Goal: Information Seeking & Learning: Learn about a topic

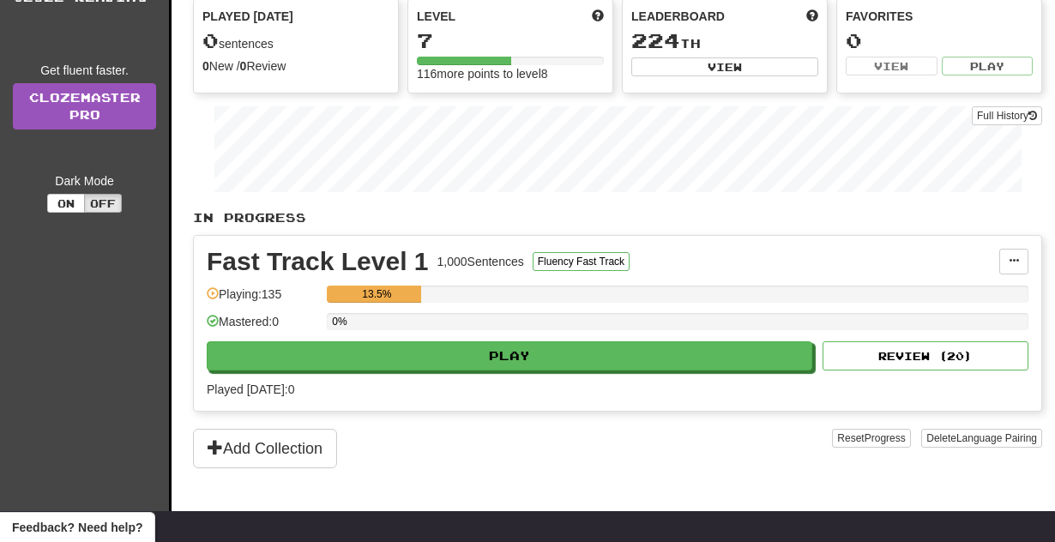
scroll to position [234, 0]
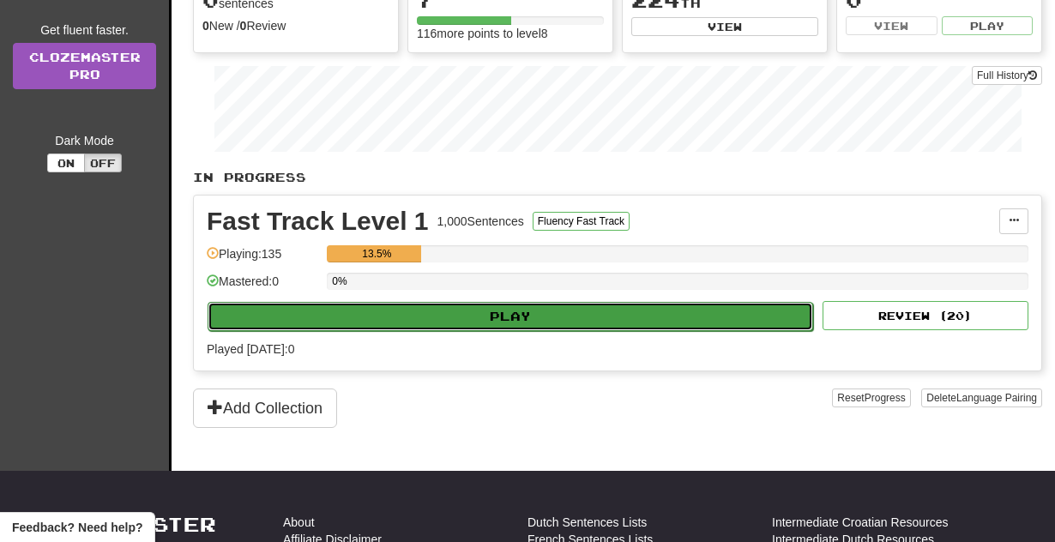
click at [327, 331] on button "Play" at bounding box center [511, 316] width 606 height 29
select select "**"
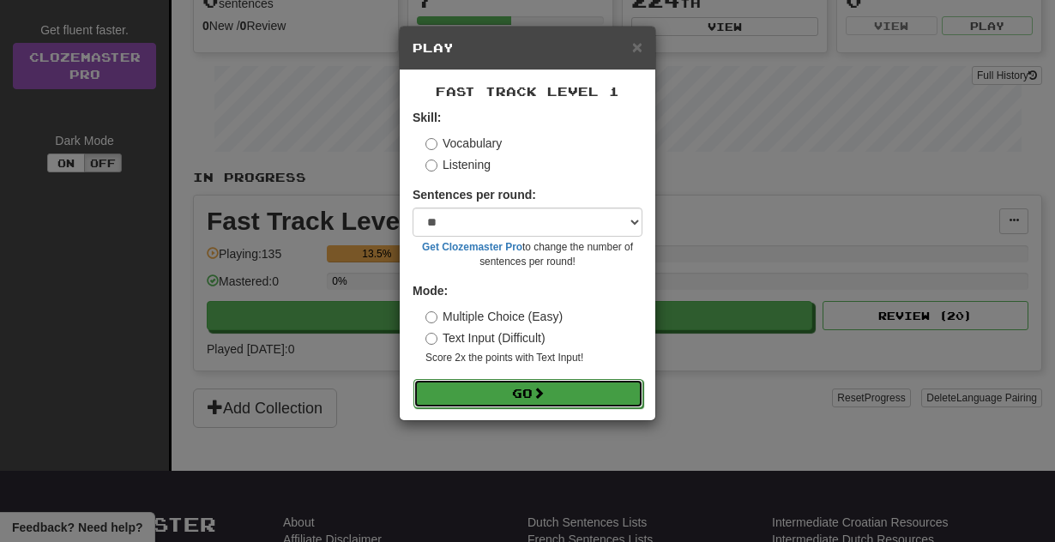
click at [510, 406] on button "Go" at bounding box center [529, 393] width 230 height 29
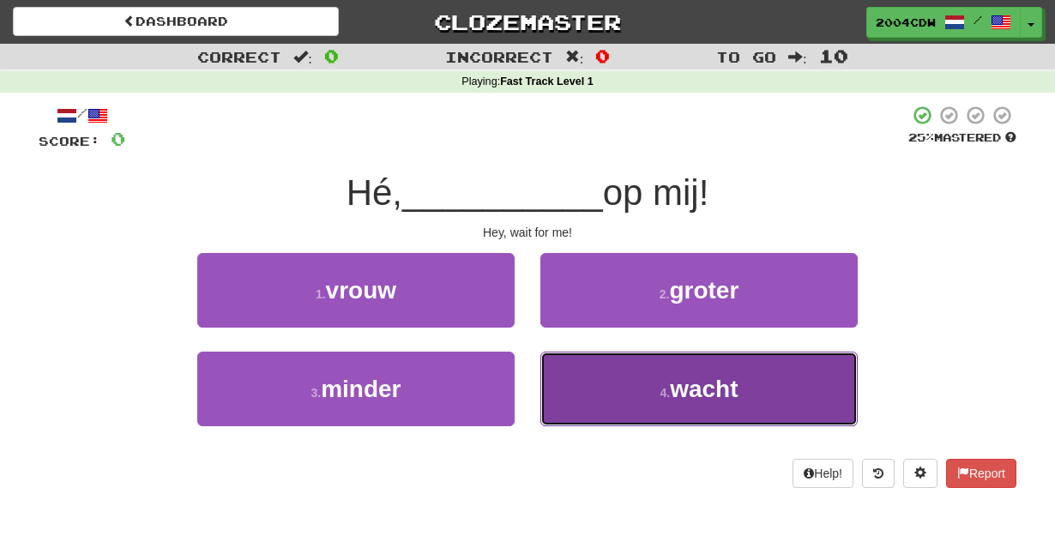
click at [605, 375] on button "4 . wacht" at bounding box center [698, 389] width 317 height 75
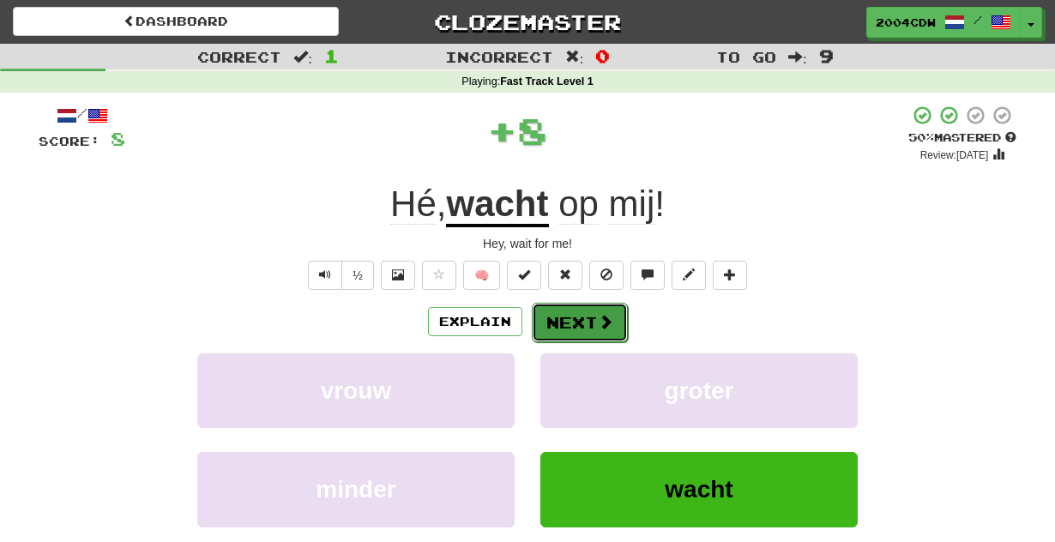
click at [592, 311] on button "Next" at bounding box center [580, 322] width 96 height 39
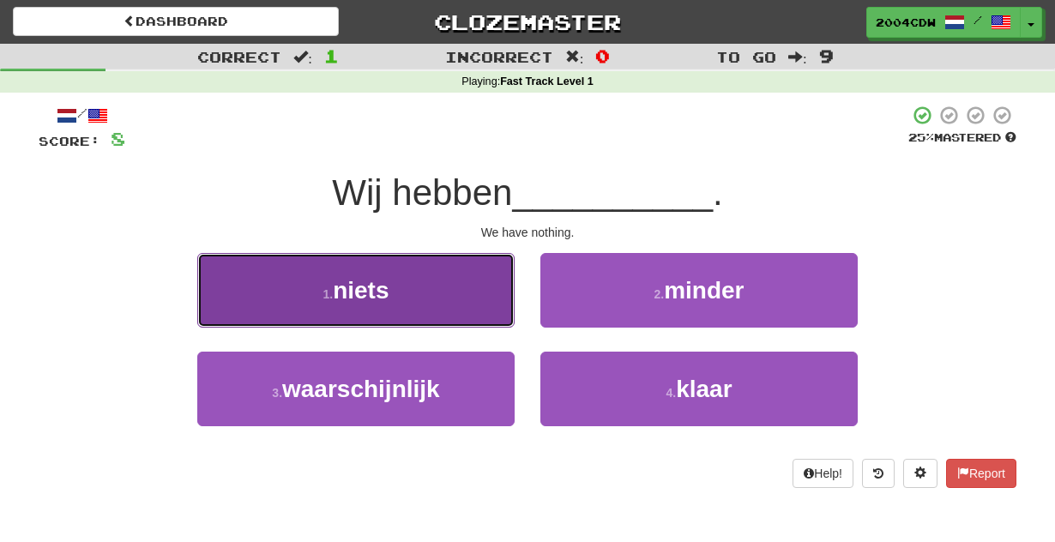
click at [474, 297] on button "1 . niets" at bounding box center [355, 290] width 317 height 75
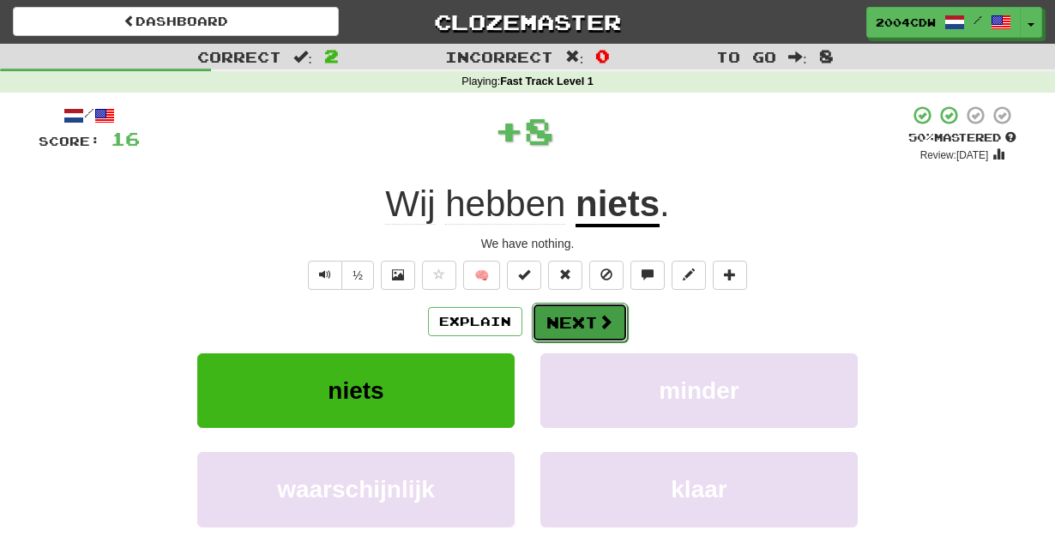
click at [573, 317] on button "Next" at bounding box center [580, 322] width 96 height 39
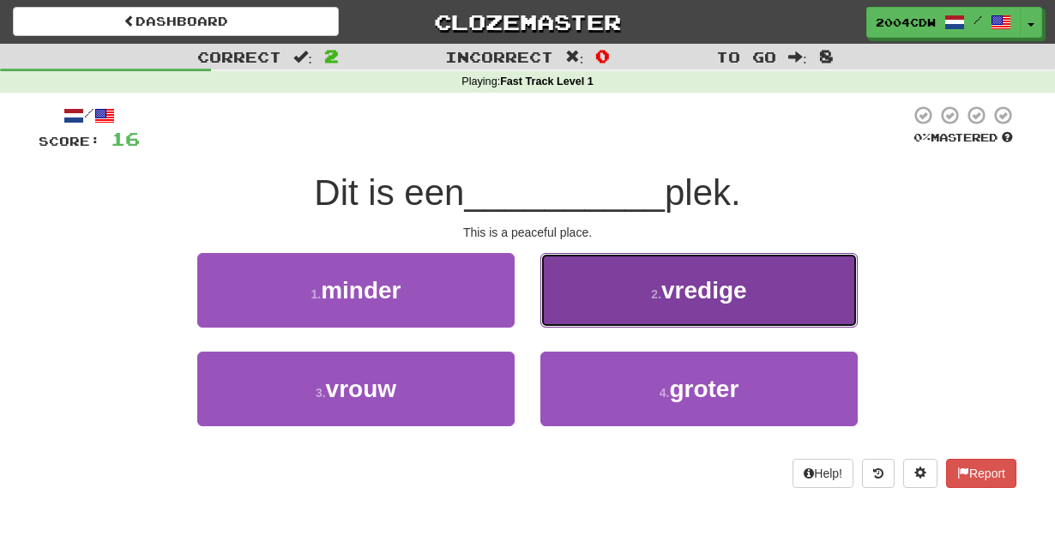
click at [578, 303] on button "2 . vredige" at bounding box center [698, 290] width 317 height 75
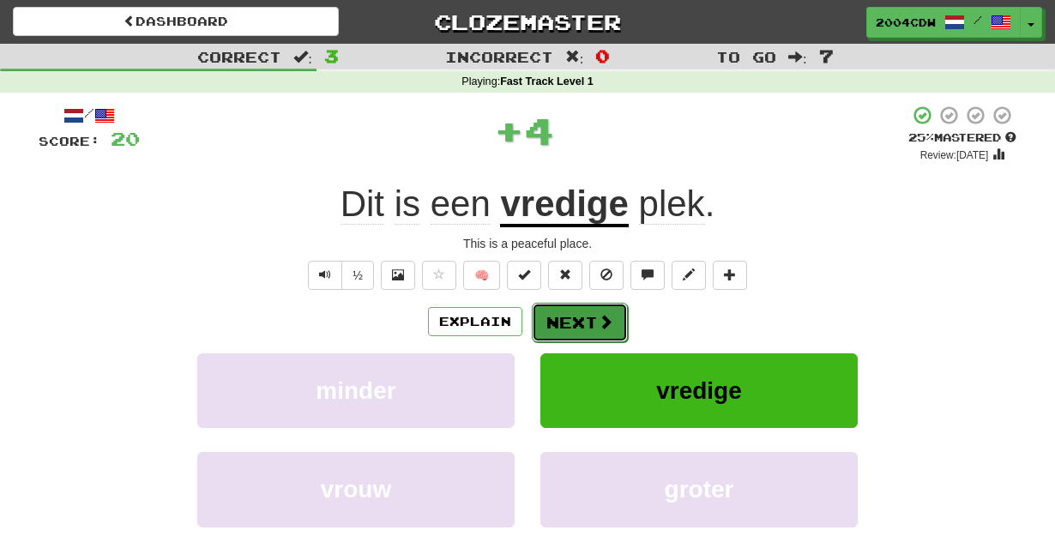
click at [576, 322] on button "Next" at bounding box center [580, 322] width 96 height 39
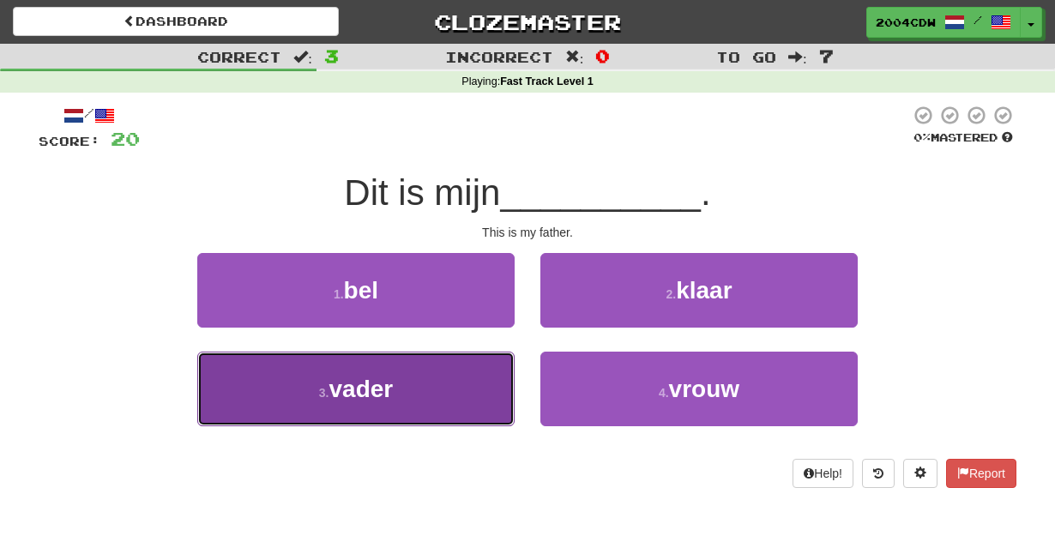
click at [463, 375] on button "3 . vader" at bounding box center [355, 389] width 317 height 75
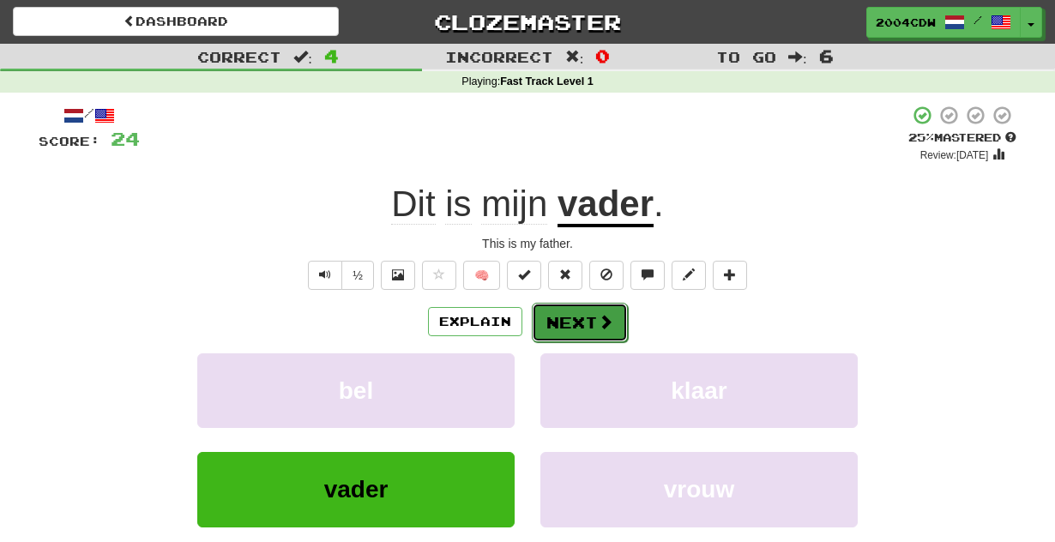
click at [563, 327] on button "Next" at bounding box center [580, 322] width 96 height 39
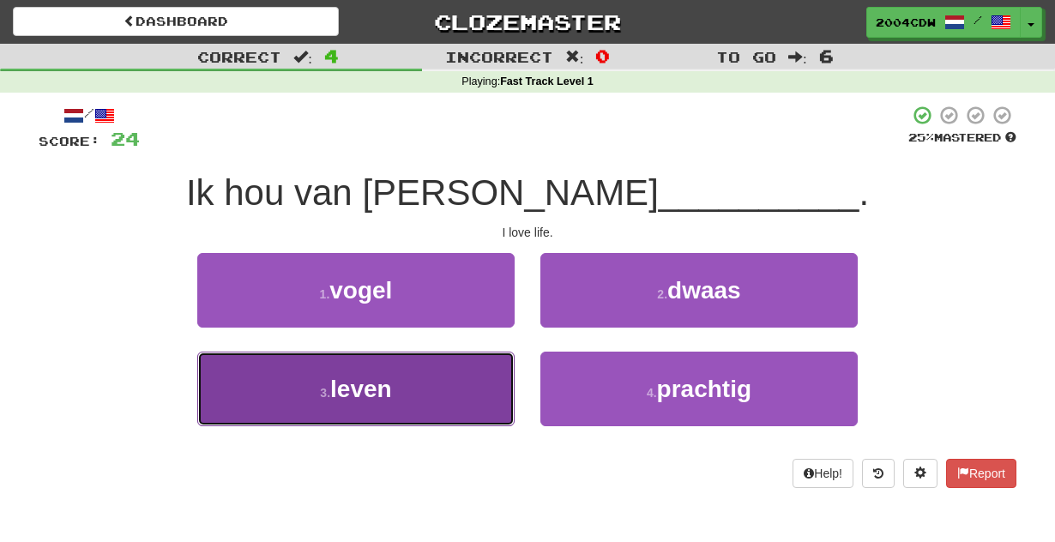
click at [448, 379] on button "3 . leven" at bounding box center [355, 389] width 317 height 75
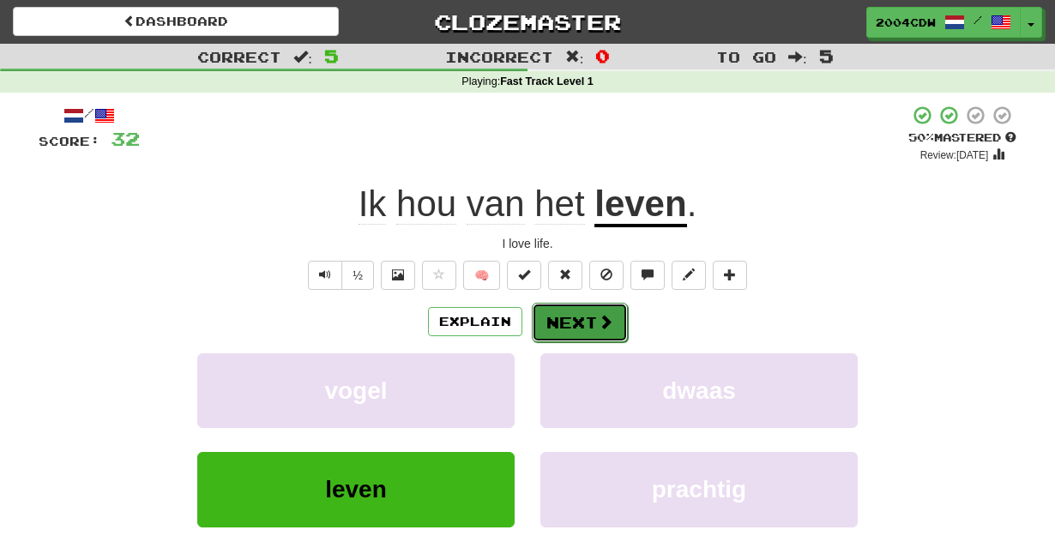
click at [577, 317] on button "Next" at bounding box center [580, 322] width 96 height 39
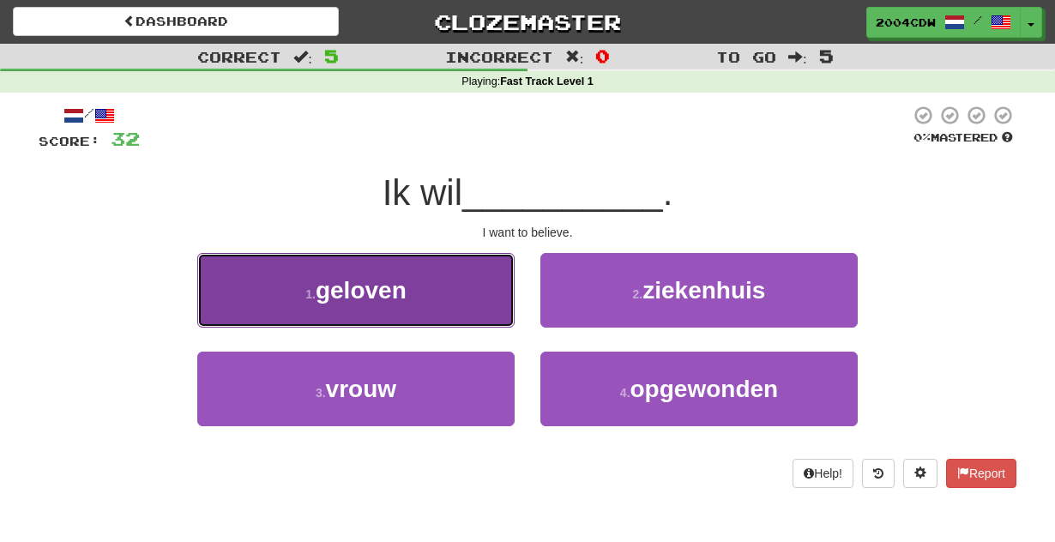
click at [485, 282] on button "1 . geloven" at bounding box center [355, 290] width 317 height 75
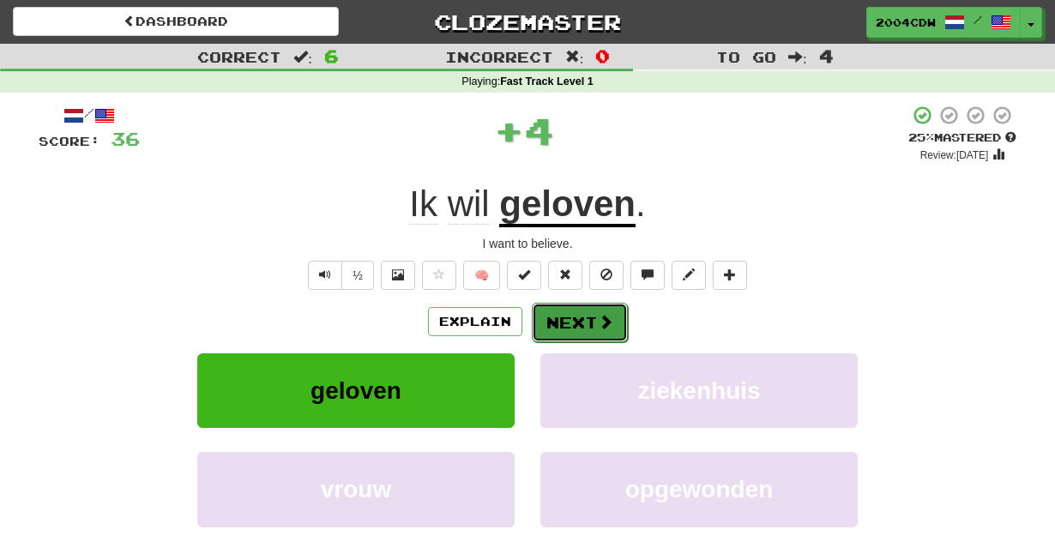
click at [589, 332] on button "Next" at bounding box center [580, 322] width 96 height 39
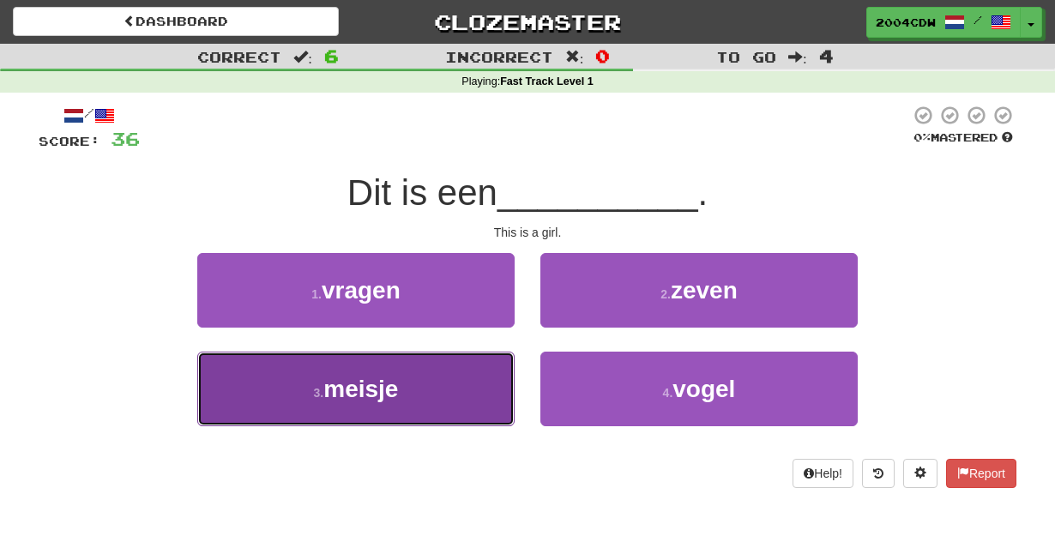
click at [462, 392] on button "3 . meisje" at bounding box center [355, 389] width 317 height 75
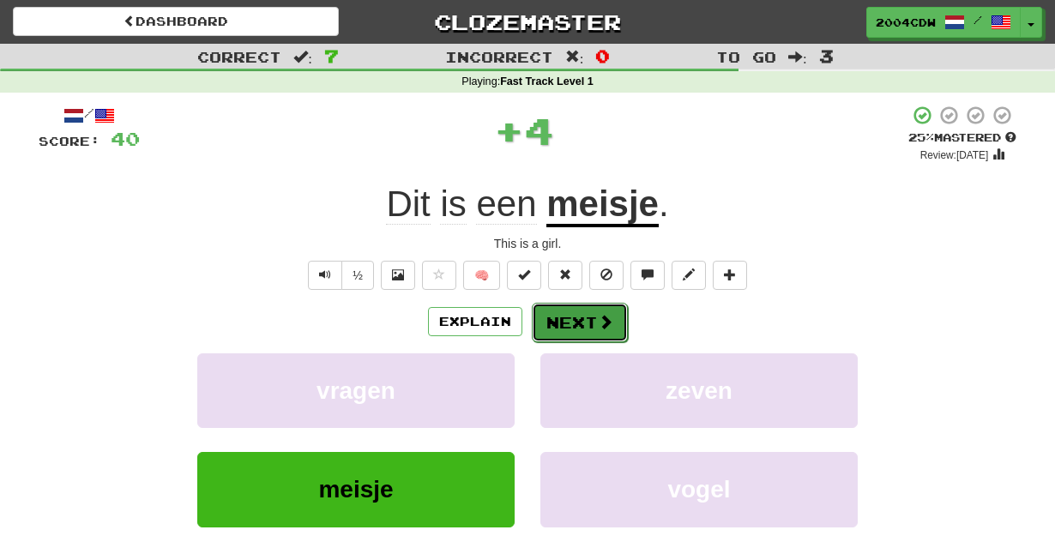
click at [595, 326] on button "Next" at bounding box center [580, 322] width 96 height 39
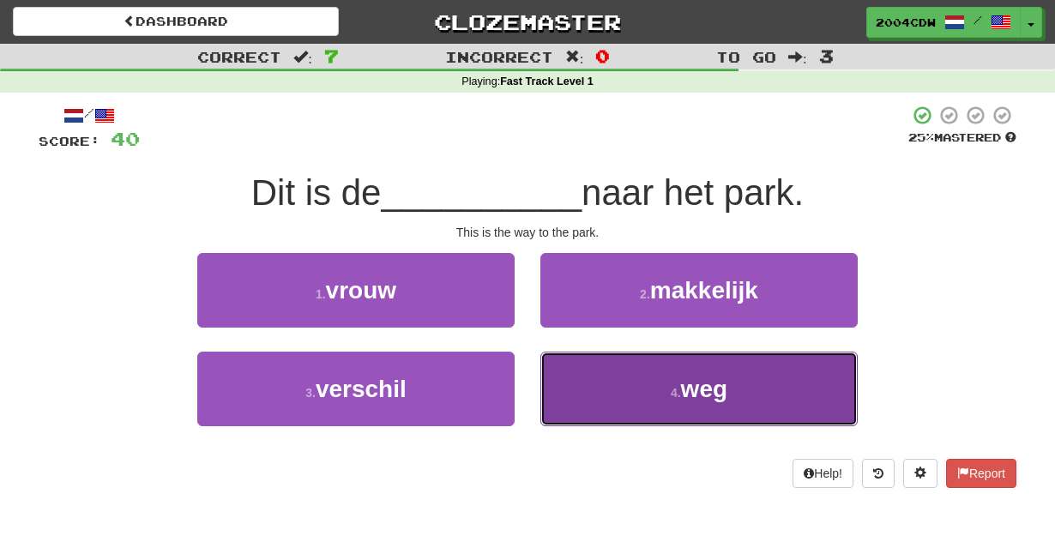
click at [594, 369] on button "4 . weg" at bounding box center [698, 389] width 317 height 75
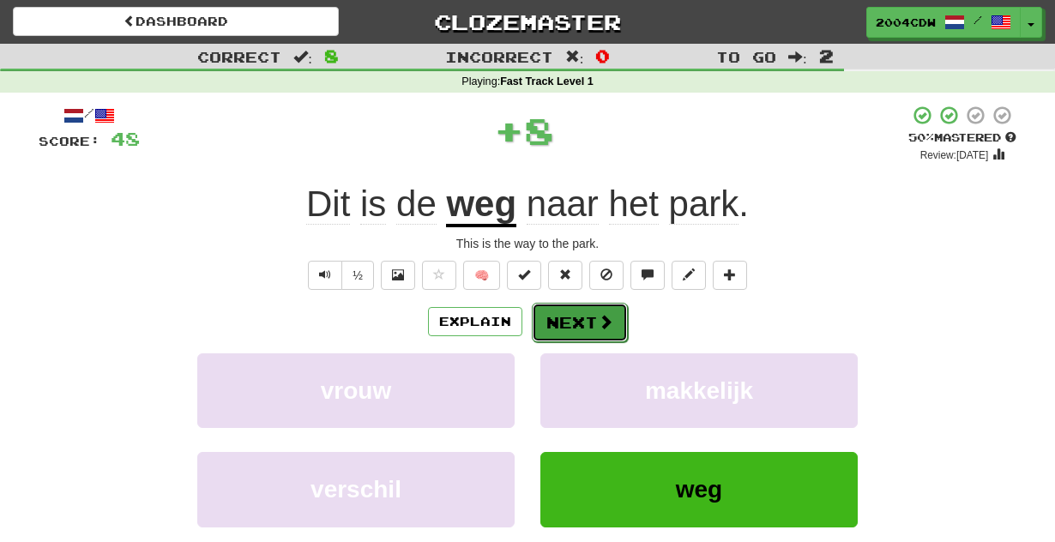
click at [600, 329] on span at bounding box center [605, 321] width 15 height 15
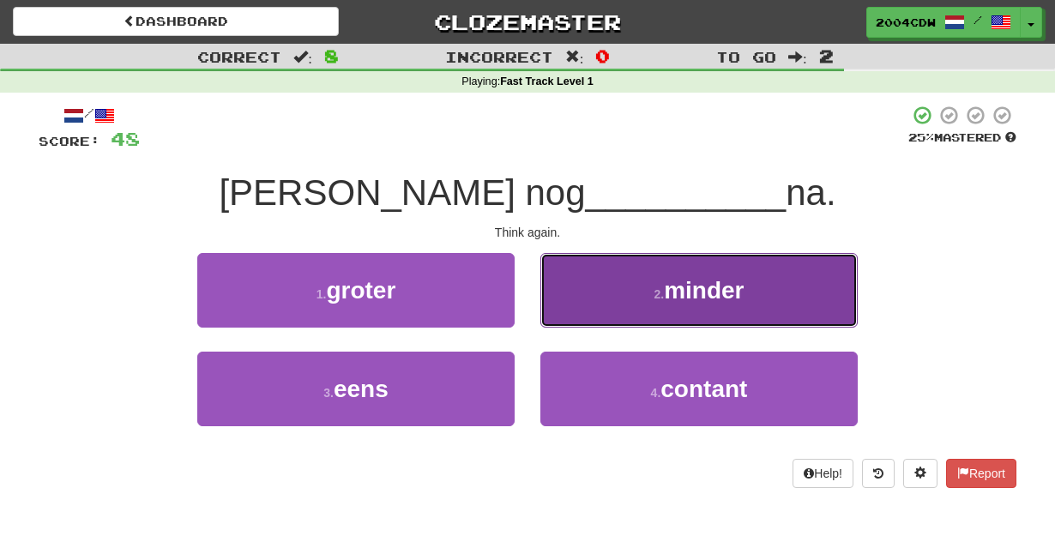
click at [607, 317] on button "2 . minder" at bounding box center [698, 290] width 317 height 75
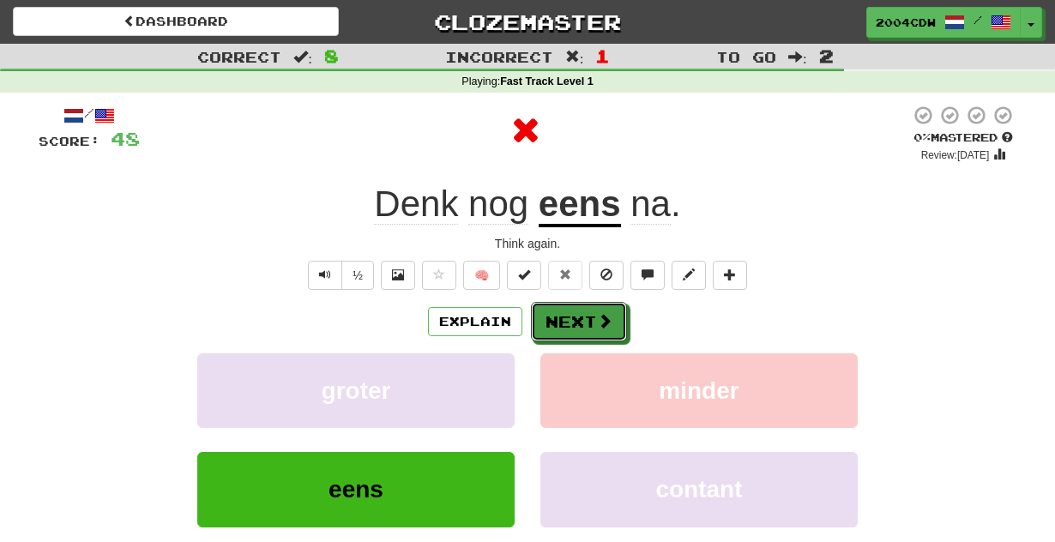
click at [607, 317] on span at bounding box center [604, 320] width 15 height 15
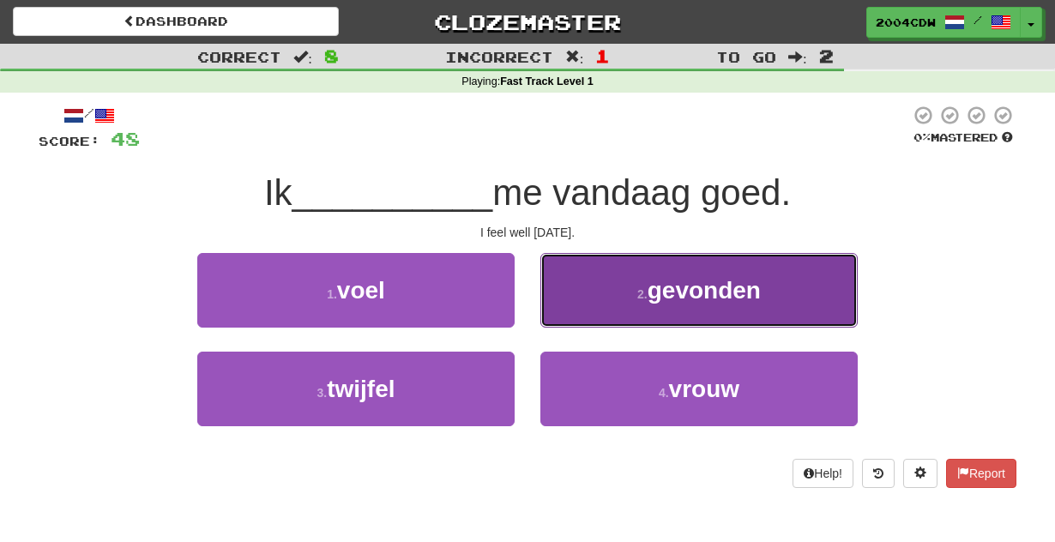
click at [607, 317] on button "2 . gevonden" at bounding box center [698, 290] width 317 height 75
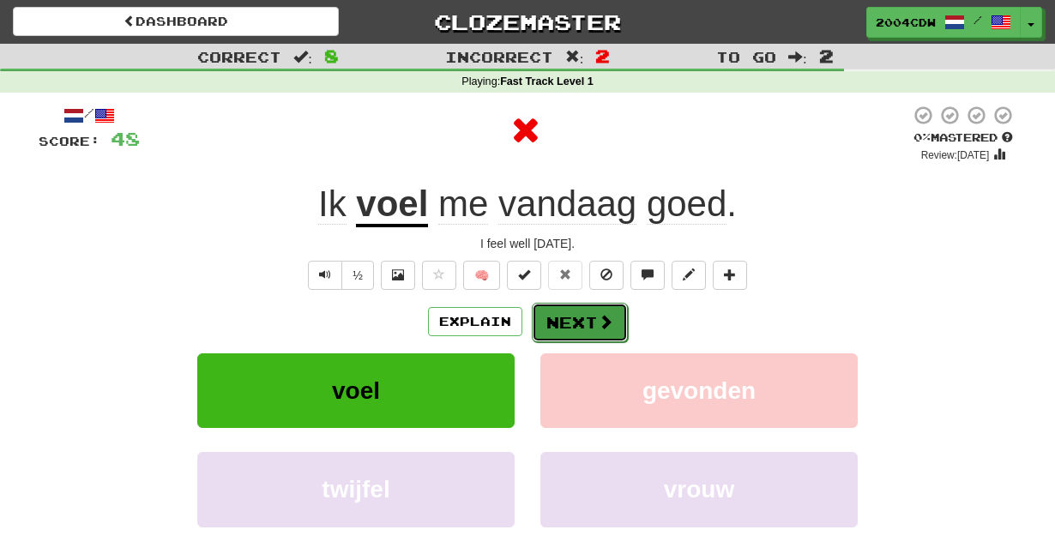
click at [596, 330] on button "Next" at bounding box center [580, 322] width 96 height 39
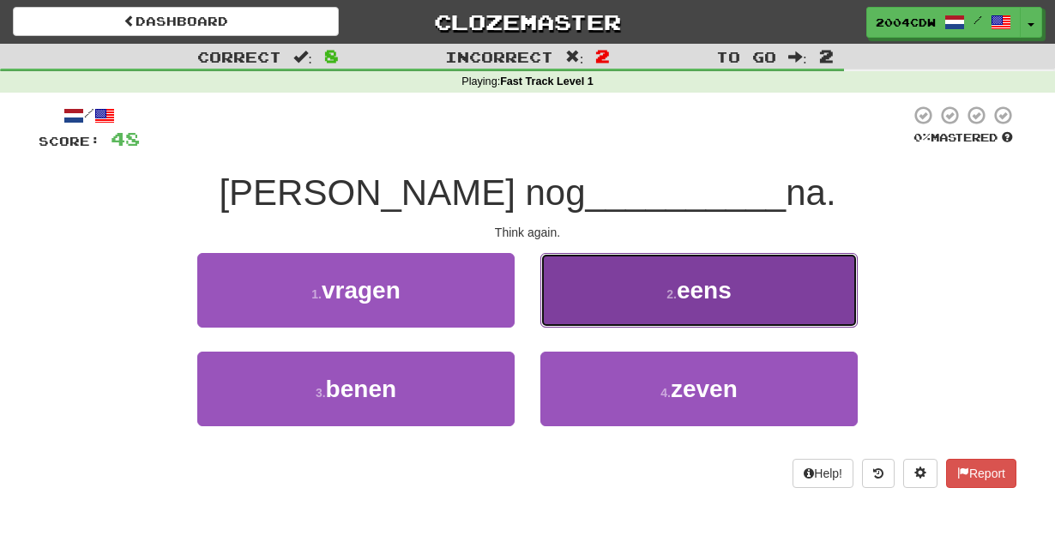
click at [552, 317] on button "2 . eens" at bounding box center [698, 290] width 317 height 75
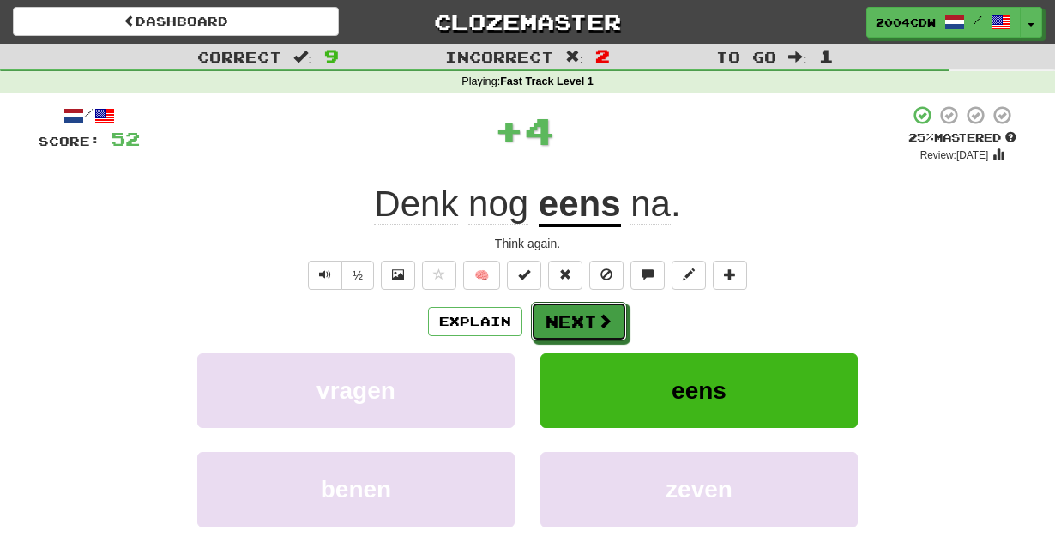
click at [552, 317] on button "Next" at bounding box center [579, 321] width 96 height 39
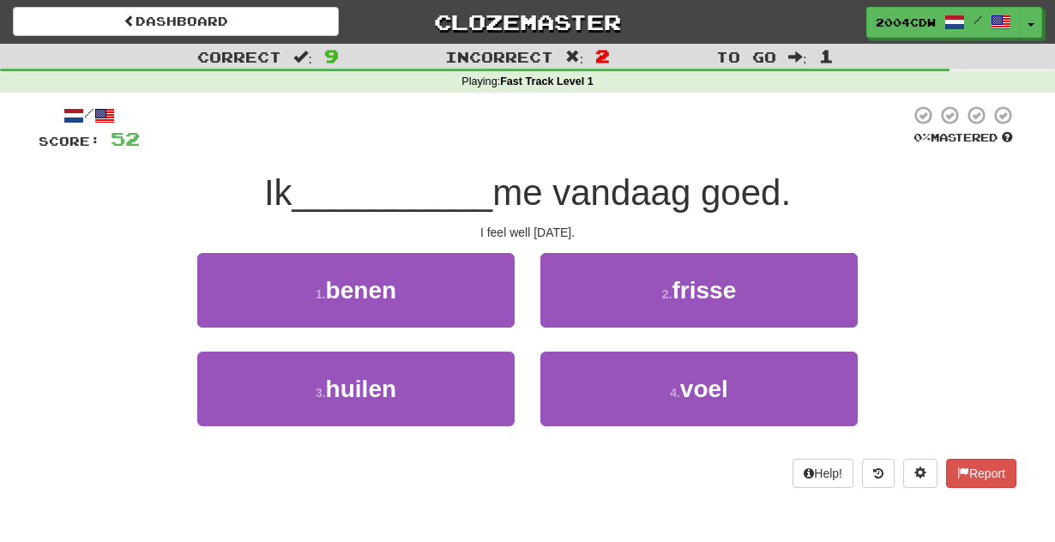
click at [540, 376] on div "4 . voel" at bounding box center [699, 401] width 343 height 99
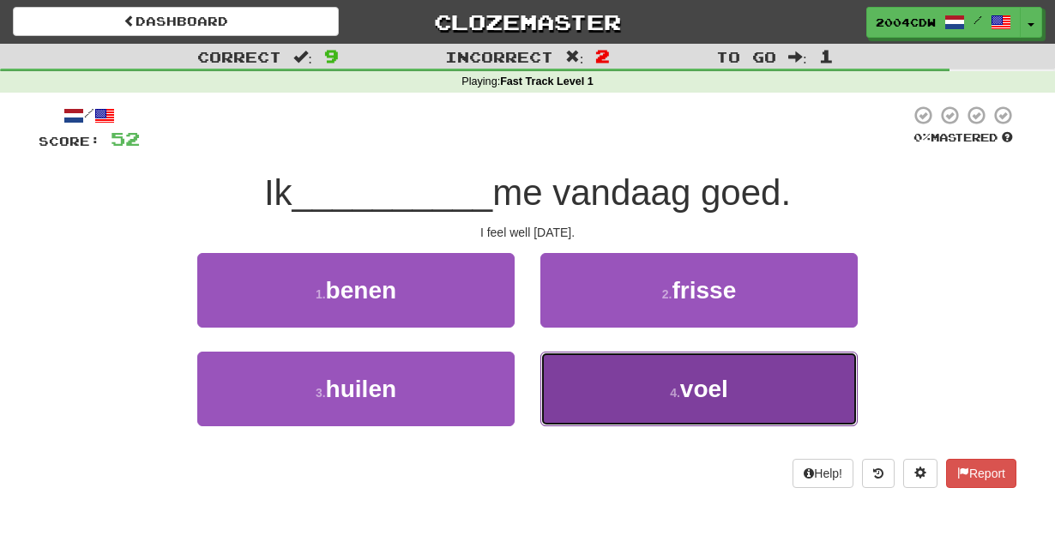
click at [572, 387] on button "4 . voel" at bounding box center [698, 389] width 317 height 75
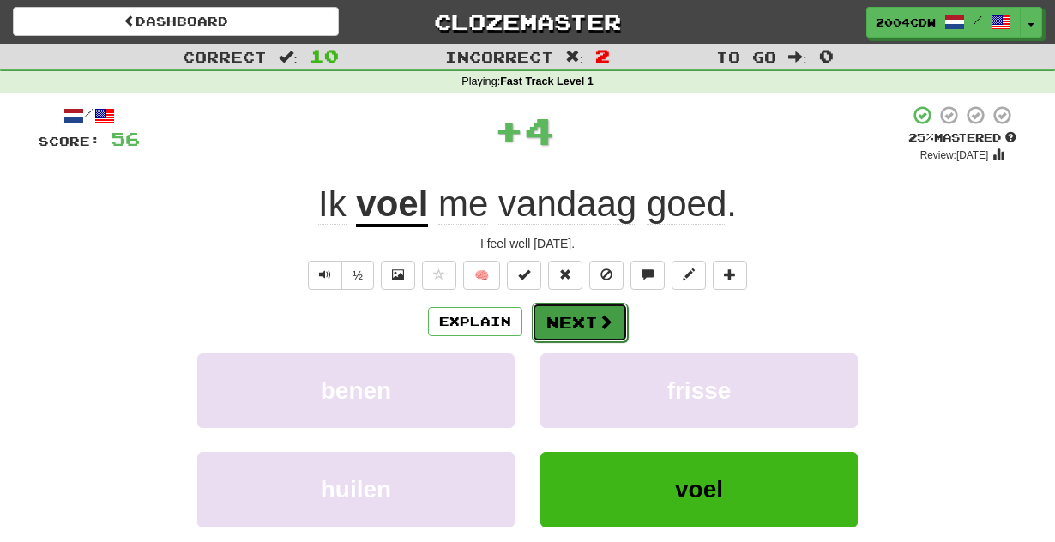
click at [584, 326] on button "Next" at bounding box center [580, 322] width 96 height 39
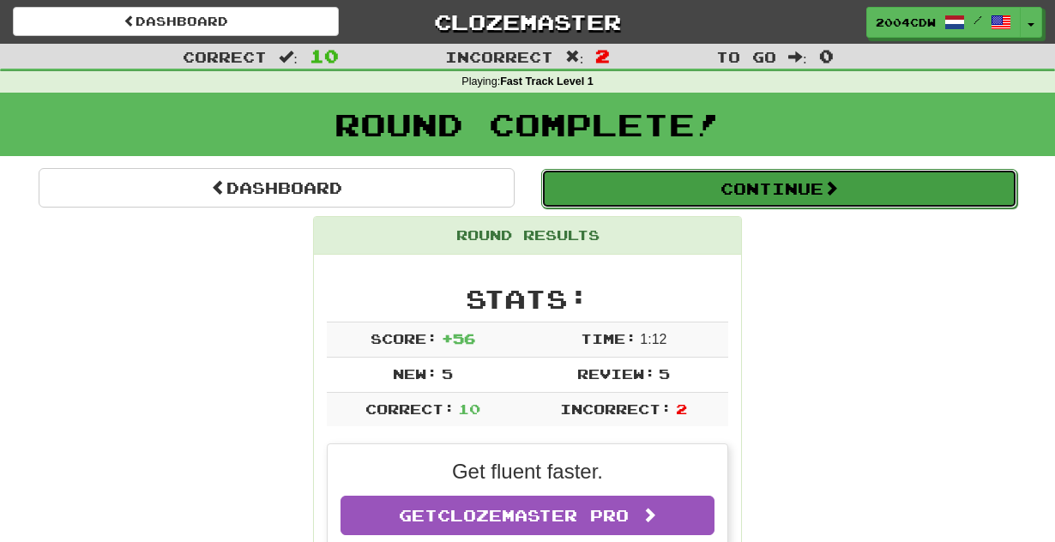
click at [713, 178] on button "Continue" at bounding box center [779, 188] width 476 height 39
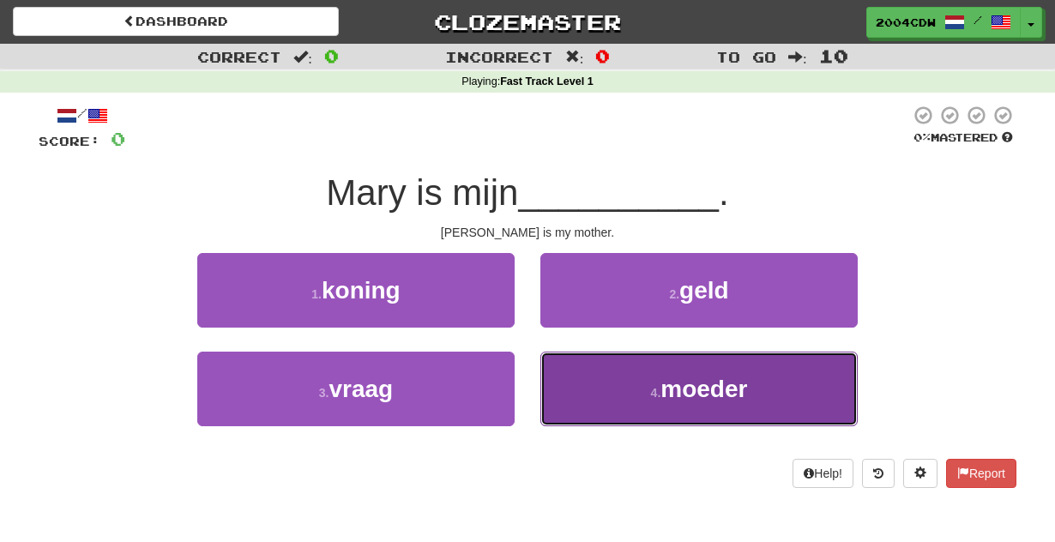
click at [647, 377] on button "4 . moeder" at bounding box center [698, 389] width 317 height 75
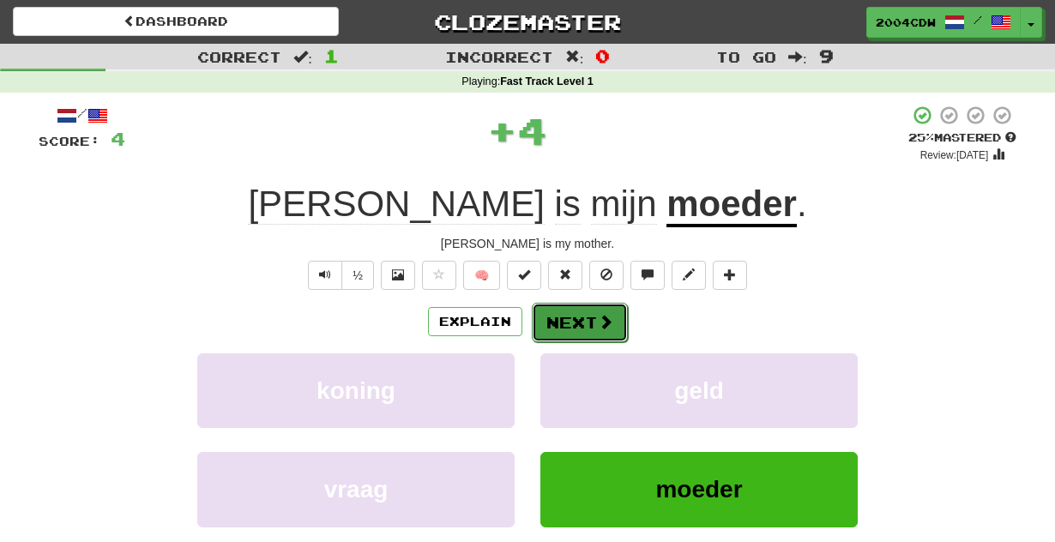
click at [600, 310] on button "Next" at bounding box center [580, 322] width 96 height 39
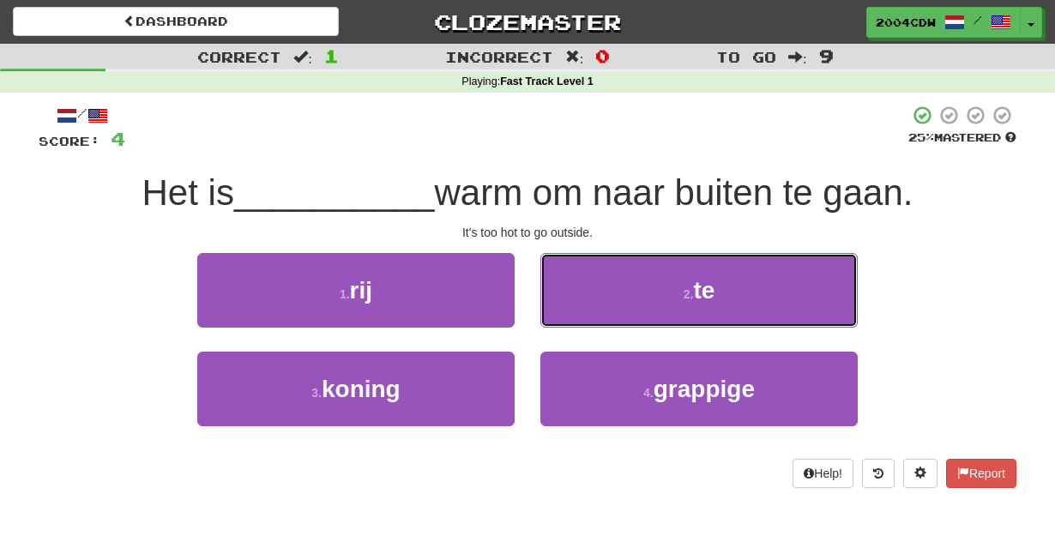
click at [600, 310] on button "2 . te" at bounding box center [698, 290] width 317 height 75
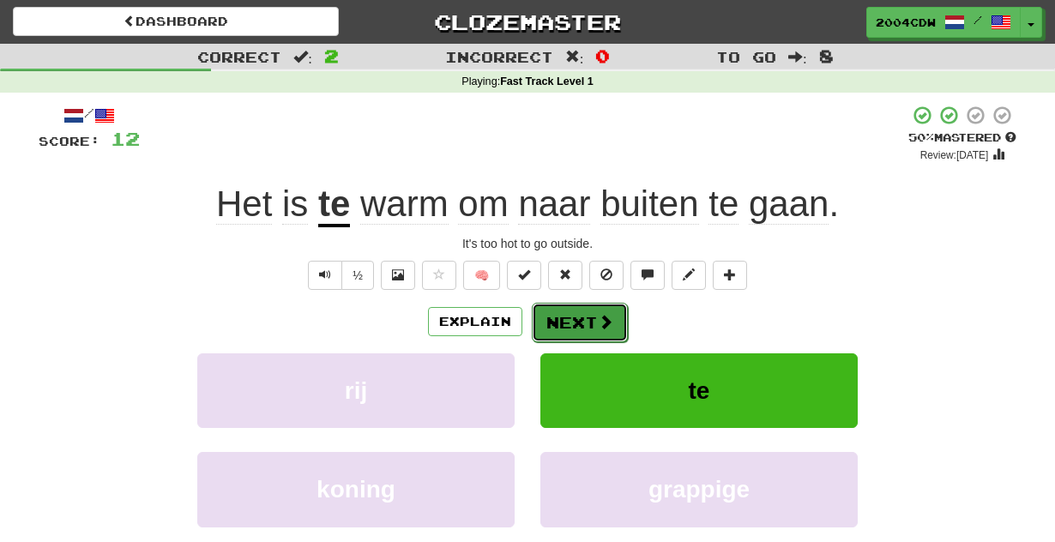
click at [589, 324] on button "Next" at bounding box center [580, 322] width 96 height 39
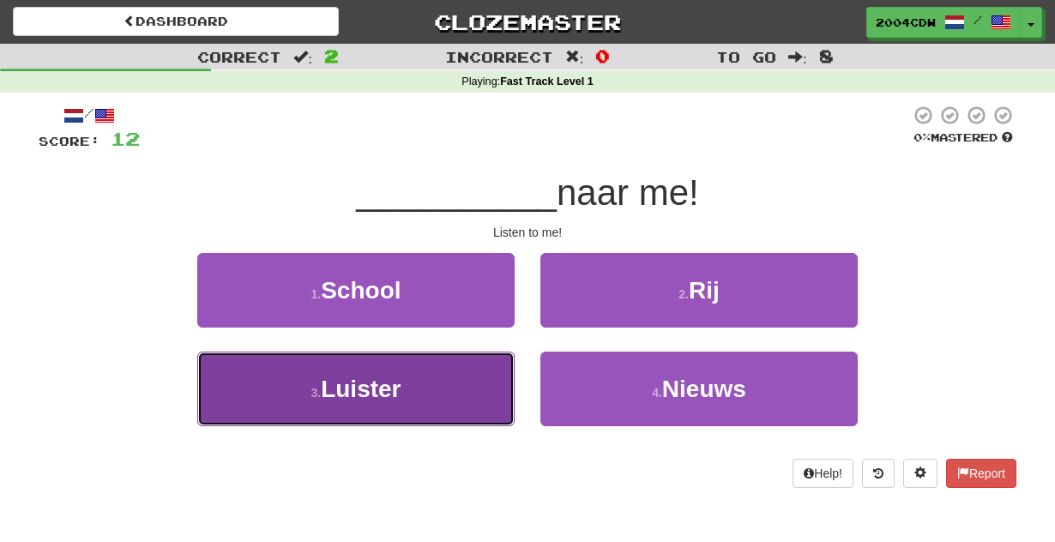
click at [467, 372] on button "3 . Luister" at bounding box center [355, 389] width 317 height 75
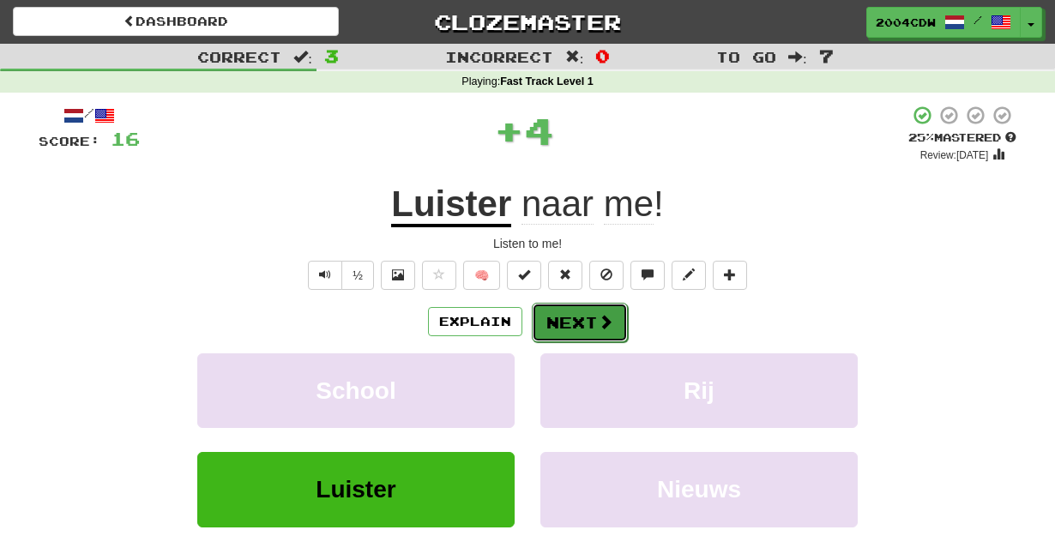
click at [567, 316] on button "Next" at bounding box center [580, 322] width 96 height 39
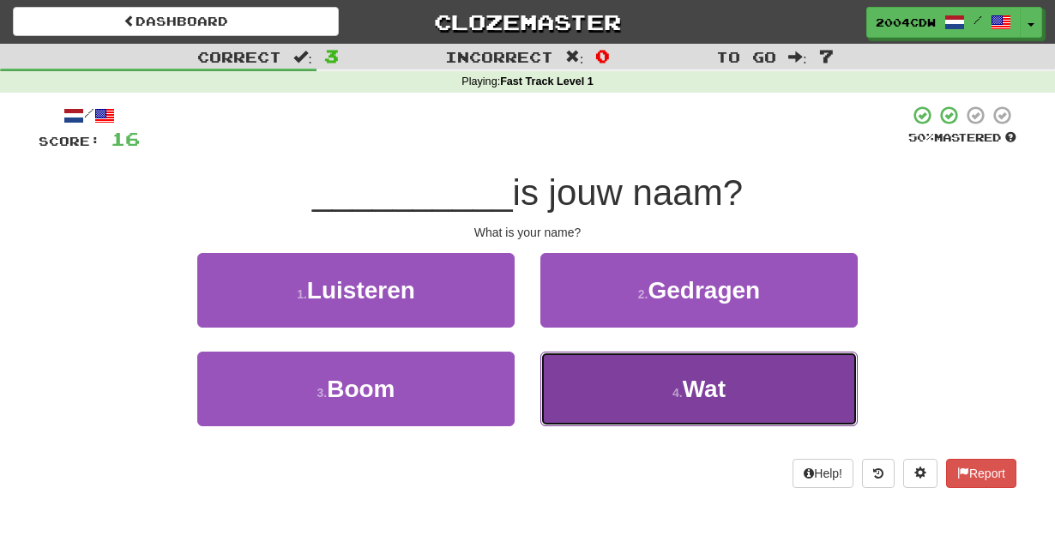
click at [576, 361] on button "4 . Wat" at bounding box center [698, 389] width 317 height 75
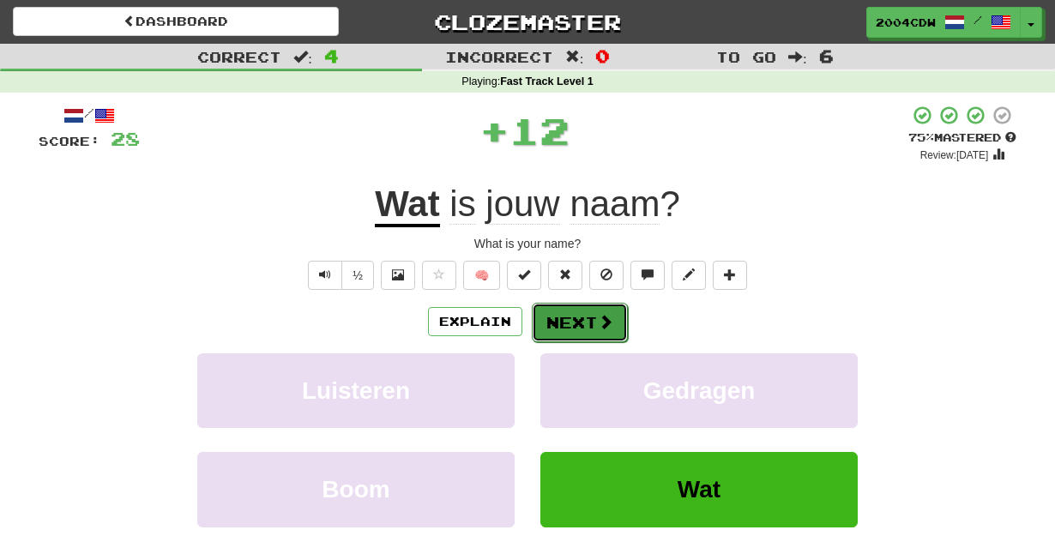
click at [586, 333] on button "Next" at bounding box center [580, 322] width 96 height 39
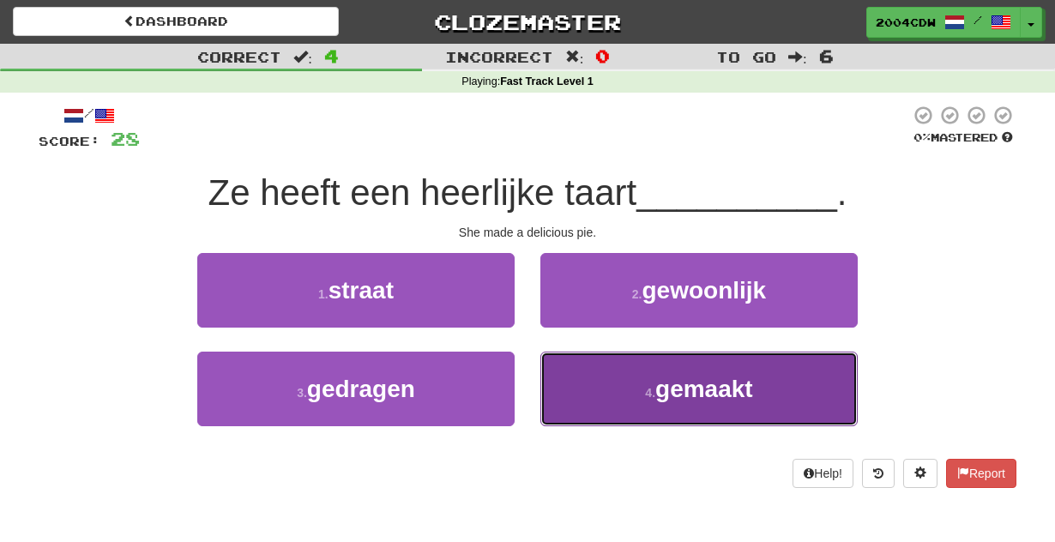
click at [654, 399] on small "4 ." at bounding box center [650, 393] width 10 height 14
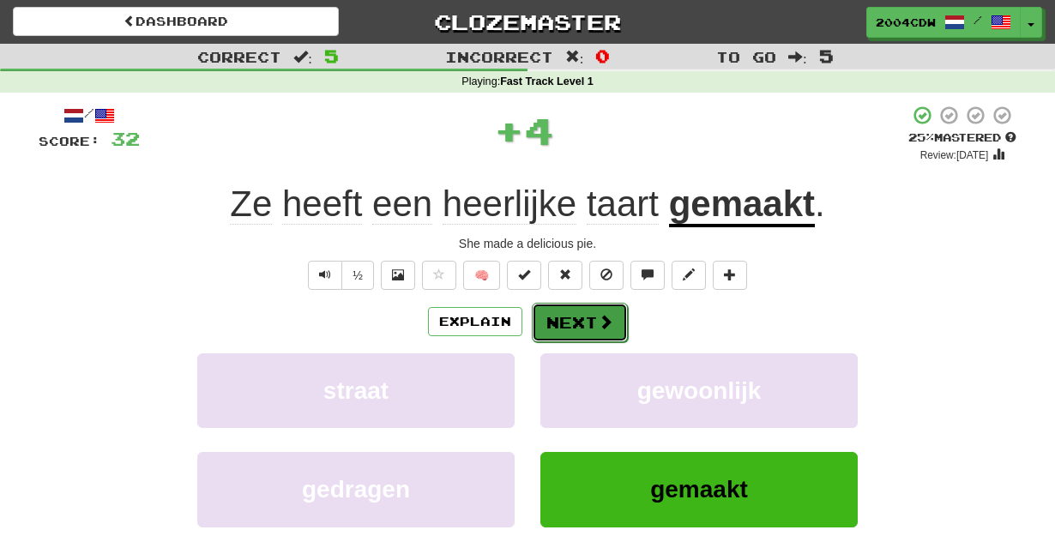
click at [616, 332] on button "Next" at bounding box center [580, 322] width 96 height 39
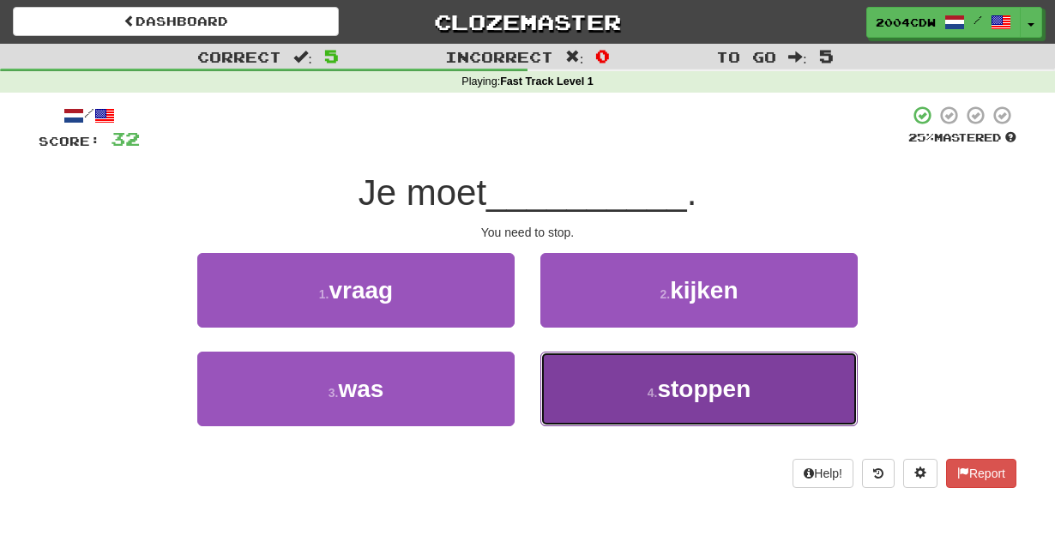
click at [611, 371] on button "4 . stoppen" at bounding box center [698, 389] width 317 height 75
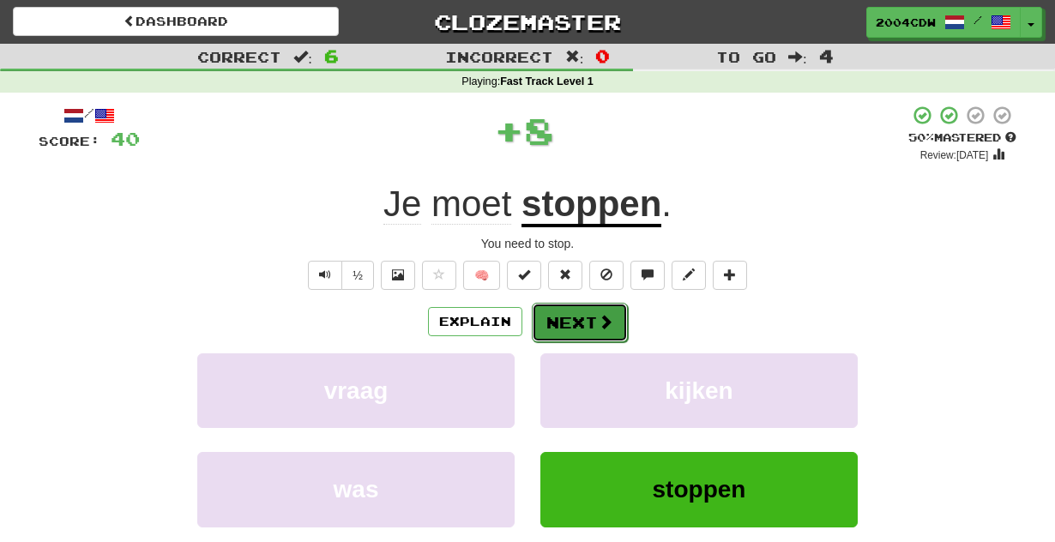
click at [603, 333] on button "Next" at bounding box center [580, 322] width 96 height 39
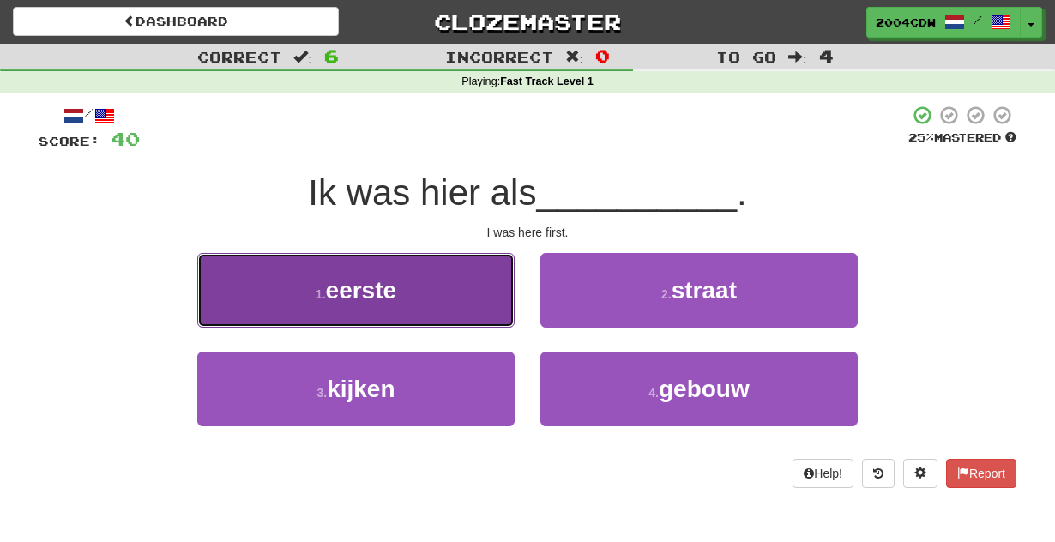
click at [427, 309] on button "1 . eerste" at bounding box center [355, 290] width 317 height 75
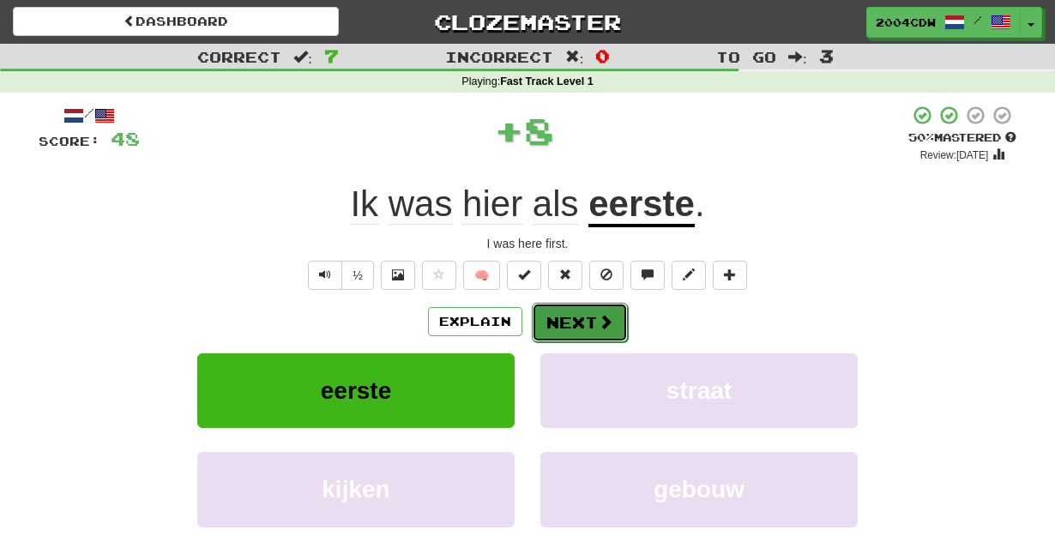
click at [582, 307] on button "Next" at bounding box center [580, 322] width 96 height 39
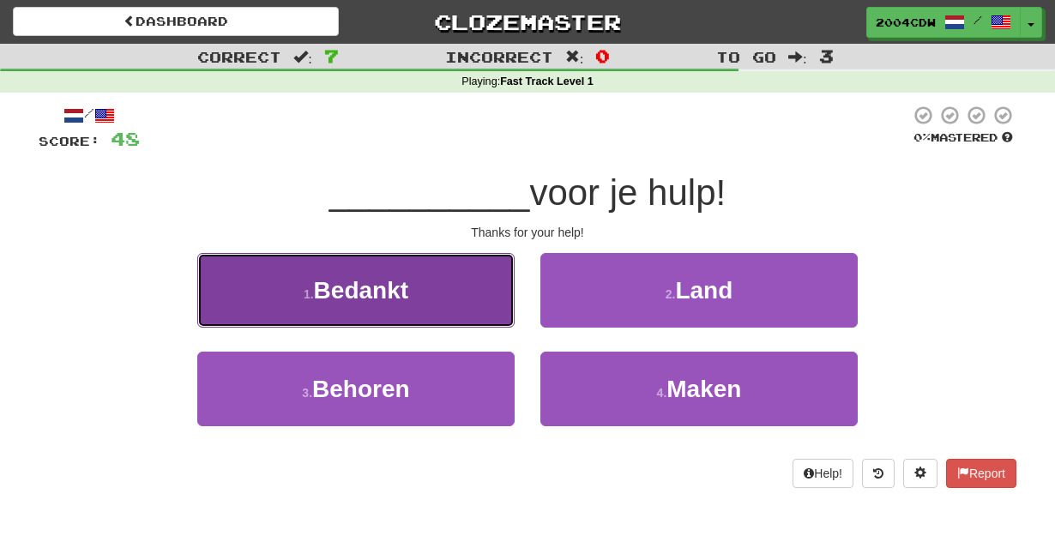
click at [477, 272] on button "1 . Bedankt" at bounding box center [355, 290] width 317 height 75
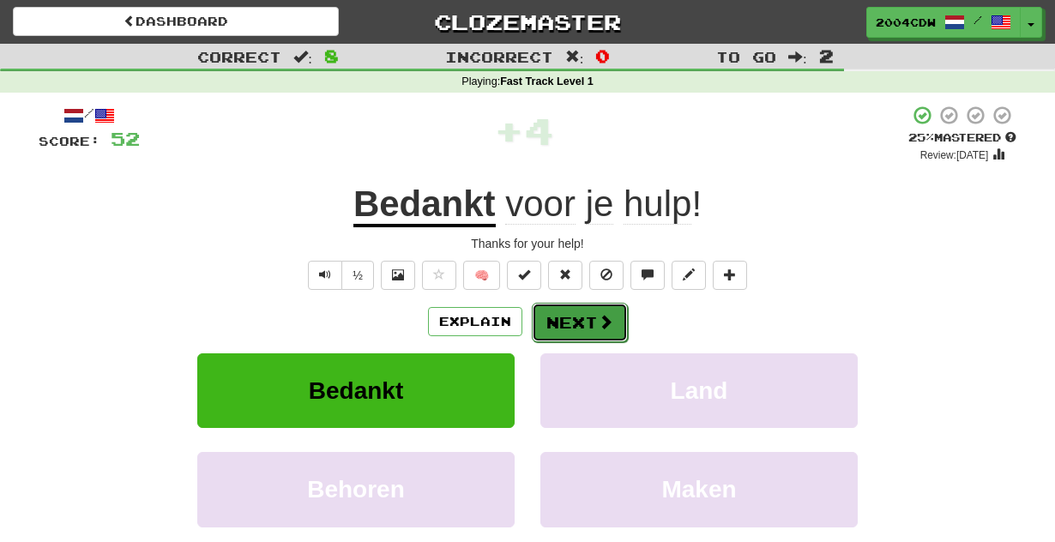
click at [579, 316] on button "Next" at bounding box center [580, 322] width 96 height 39
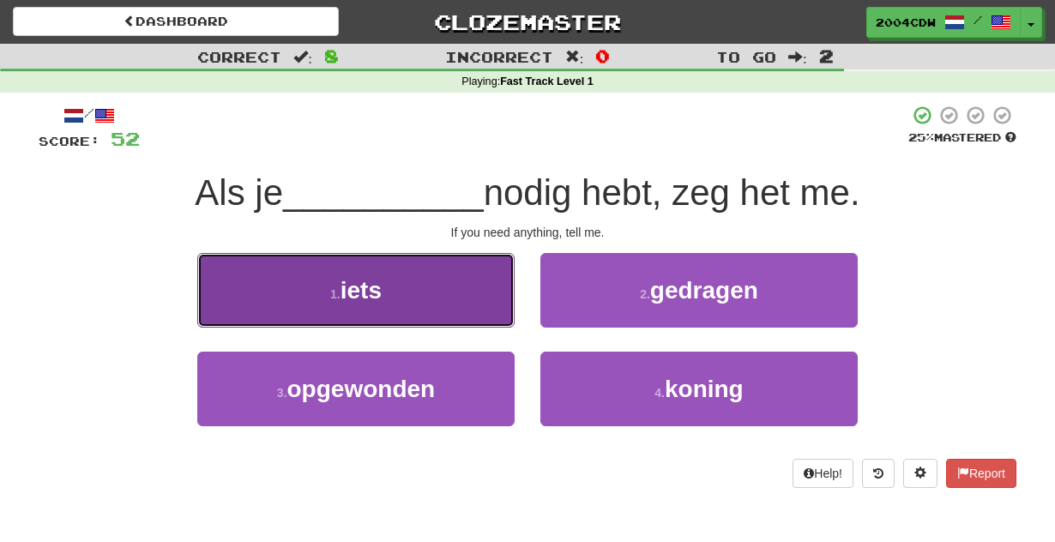
click at [444, 290] on button "1 . iets" at bounding box center [355, 290] width 317 height 75
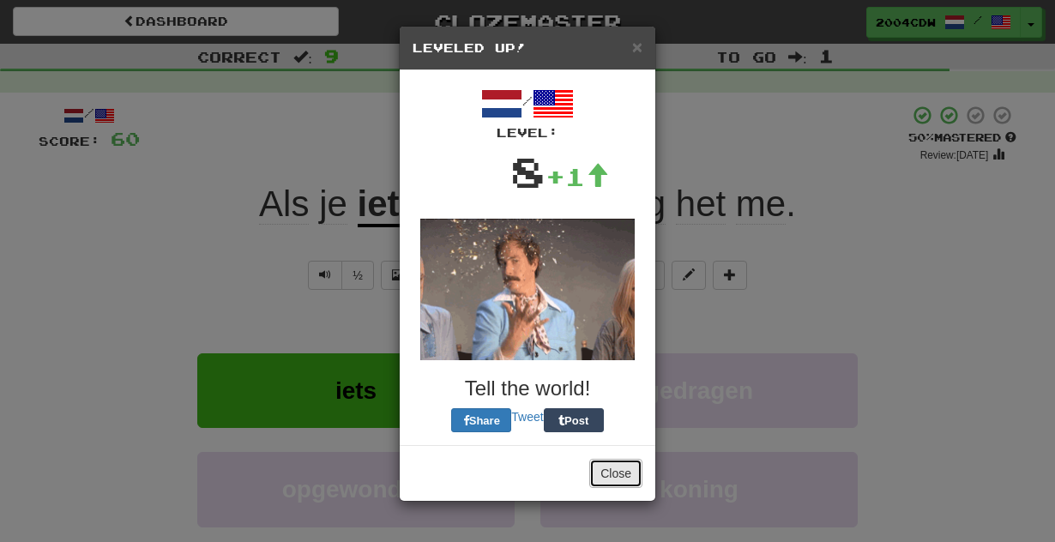
click at [607, 467] on button "Close" at bounding box center [615, 473] width 53 height 29
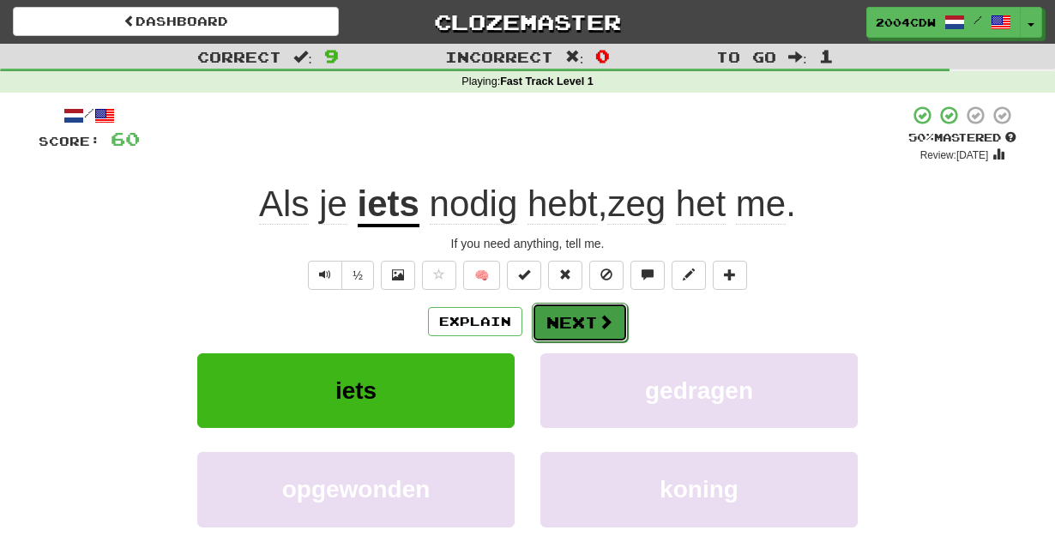
click at [607, 317] on span at bounding box center [605, 321] width 15 height 15
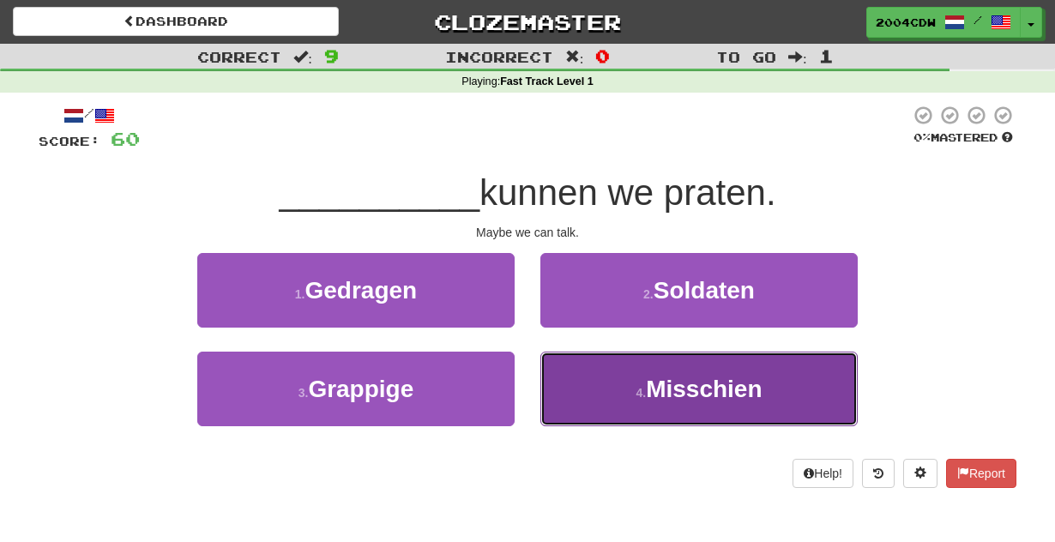
click at [613, 399] on button "4 . Misschien" at bounding box center [698, 389] width 317 height 75
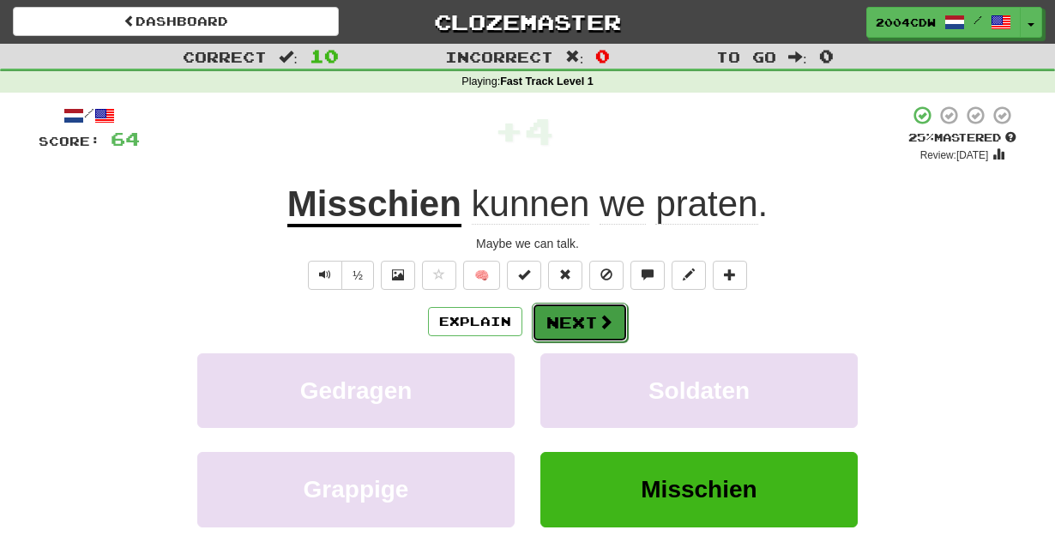
click at [593, 324] on button "Next" at bounding box center [580, 322] width 96 height 39
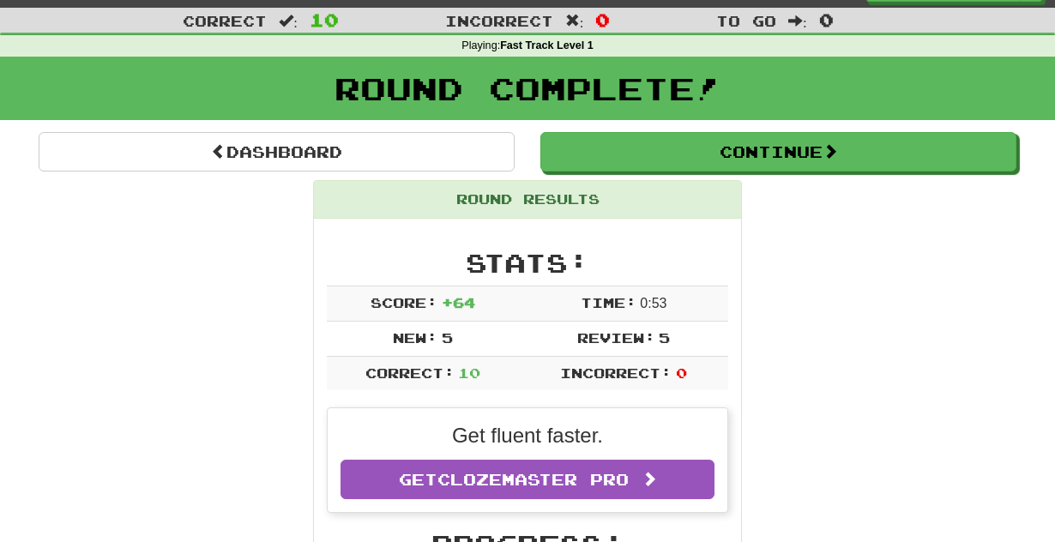
scroll to position [38, 0]
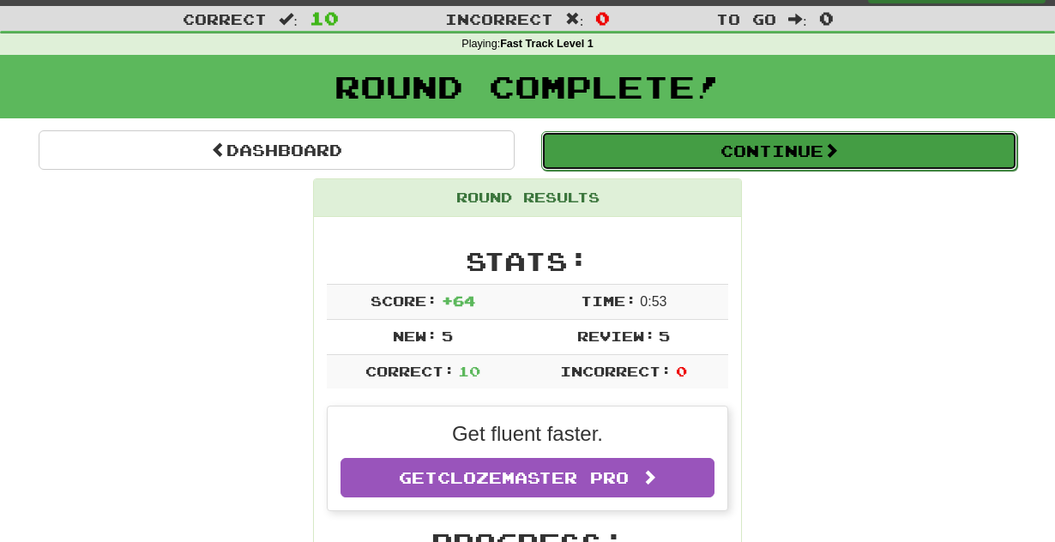
click at [667, 155] on button "Continue" at bounding box center [779, 150] width 476 height 39
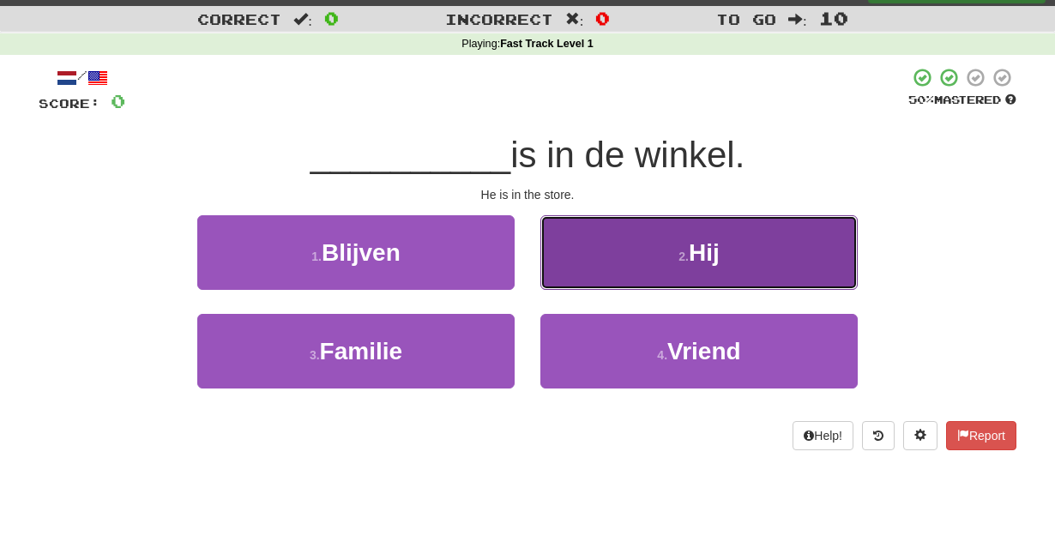
click at [648, 229] on button "2 . Hij" at bounding box center [698, 252] width 317 height 75
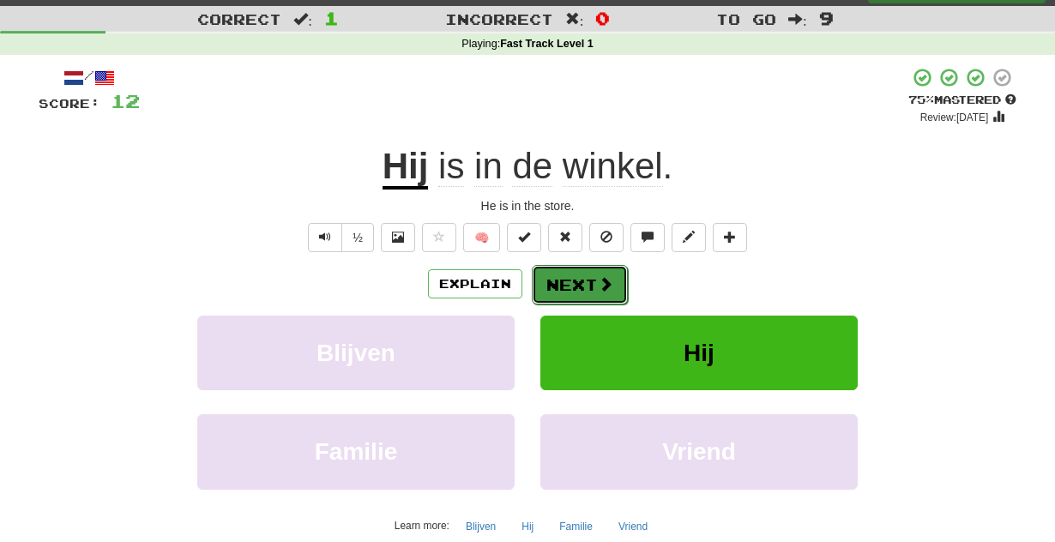
click at [581, 269] on button "Next" at bounding box center [580, 284] width 96 height 39
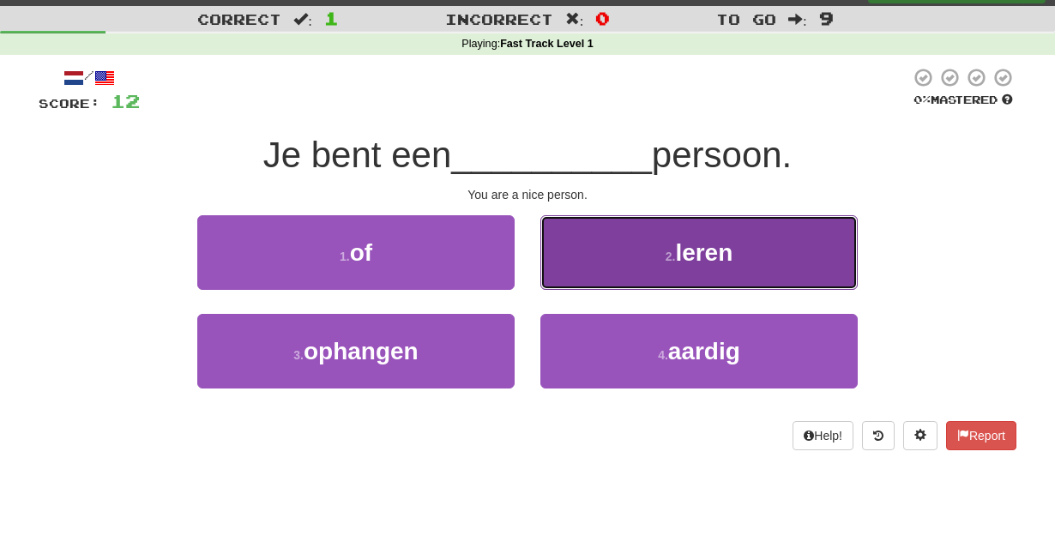
click at [595, 271] on button "2 . leren" at bounding box center [698, 252] width 317 height 75
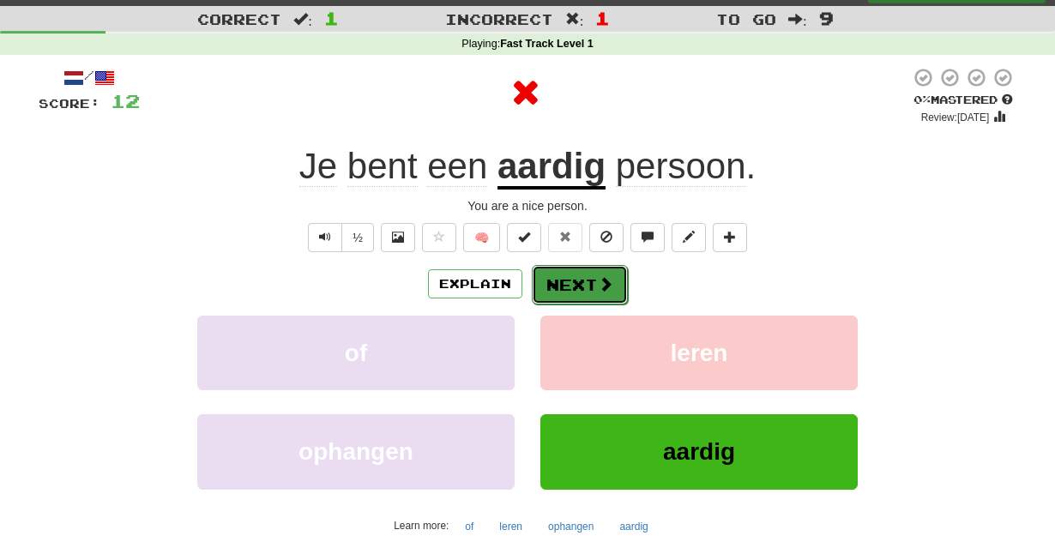
click at [592, 291] on button "Next" at bounding box center [580, 284] width 96 height 39
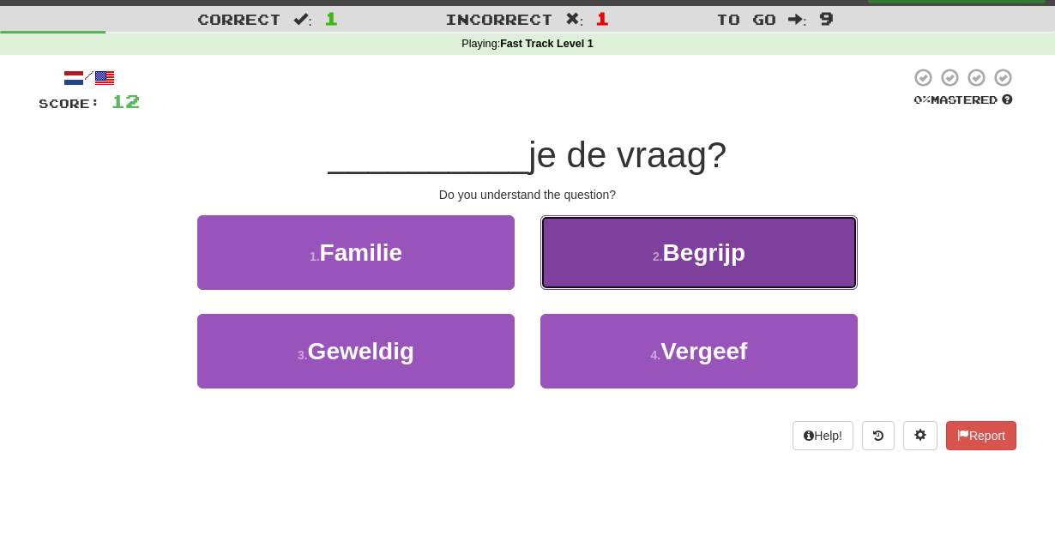
click at [609, 271] on button "2 . Begrijp" at bounding box center [698, 252] width 317 height 75
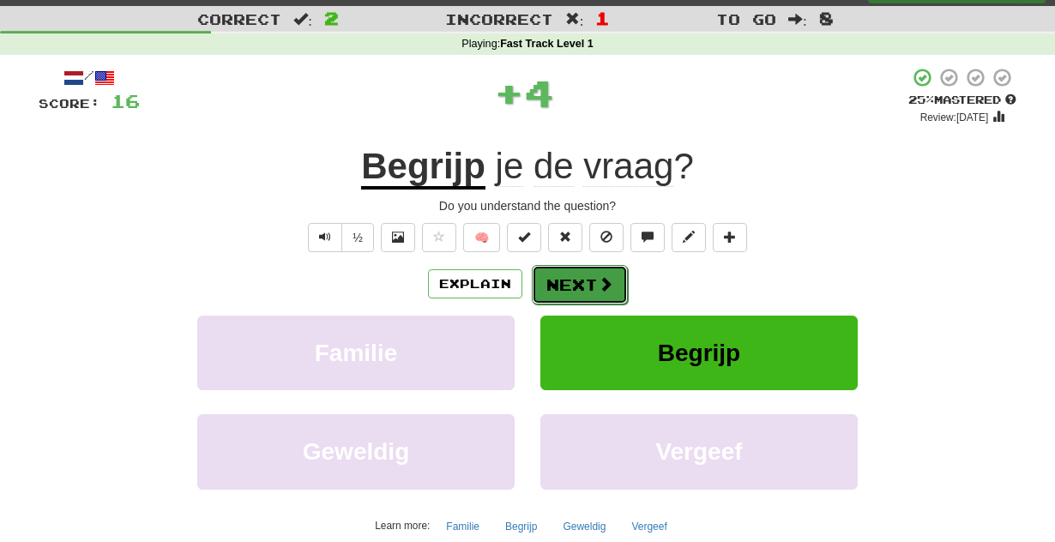
click at [602, 283] on span at bounding box center [605, 283] width 15 height 15
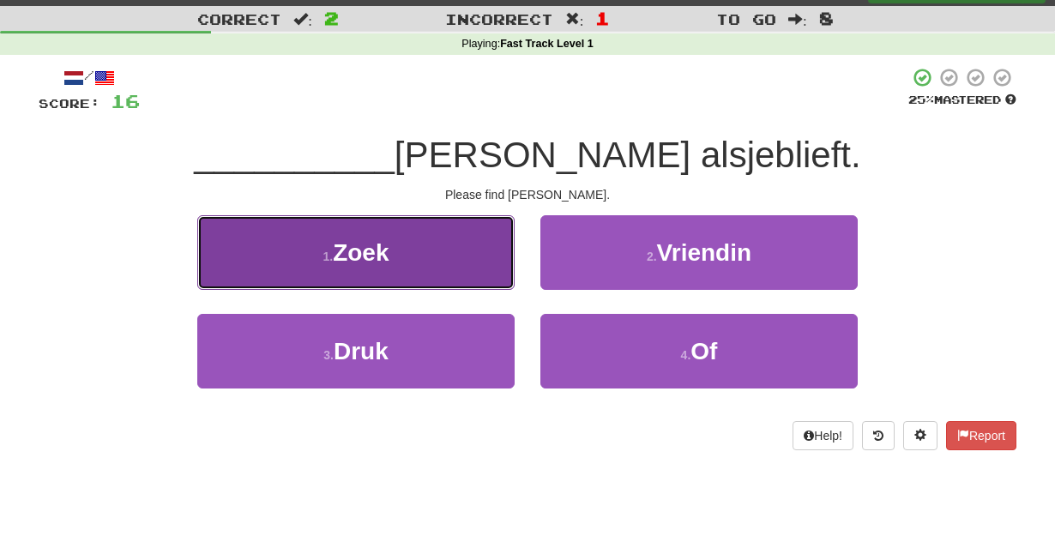
click at [439, 269] on button "1 . Zoek" at bounding box center [355, 252] width 317 height 75
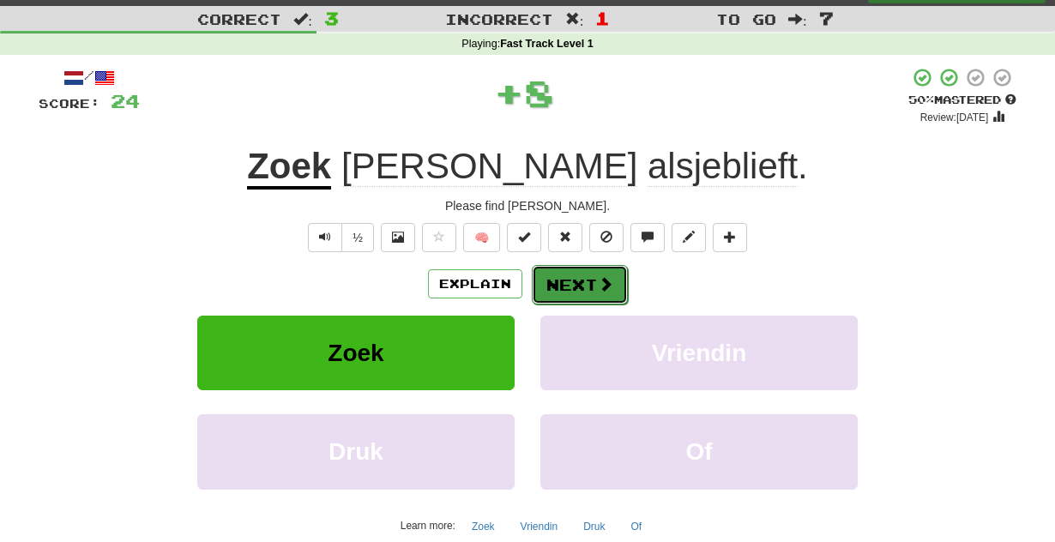
click at [553, 282] on button "Next" at bounding box center [580, 284] width 96 height 39
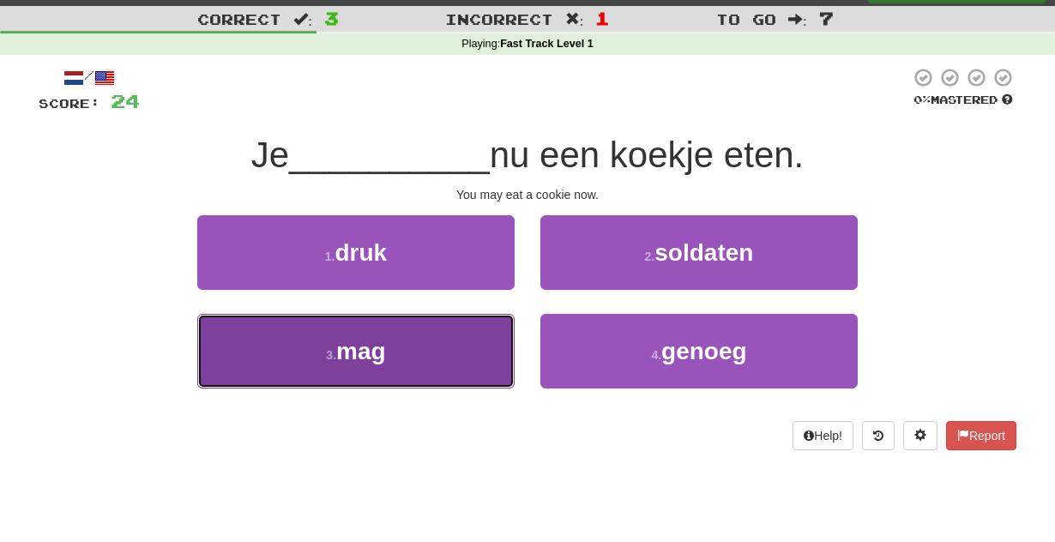
click at [486, 362] on button "3 . mag" at bounding box center [355, 351] width 317 height 75
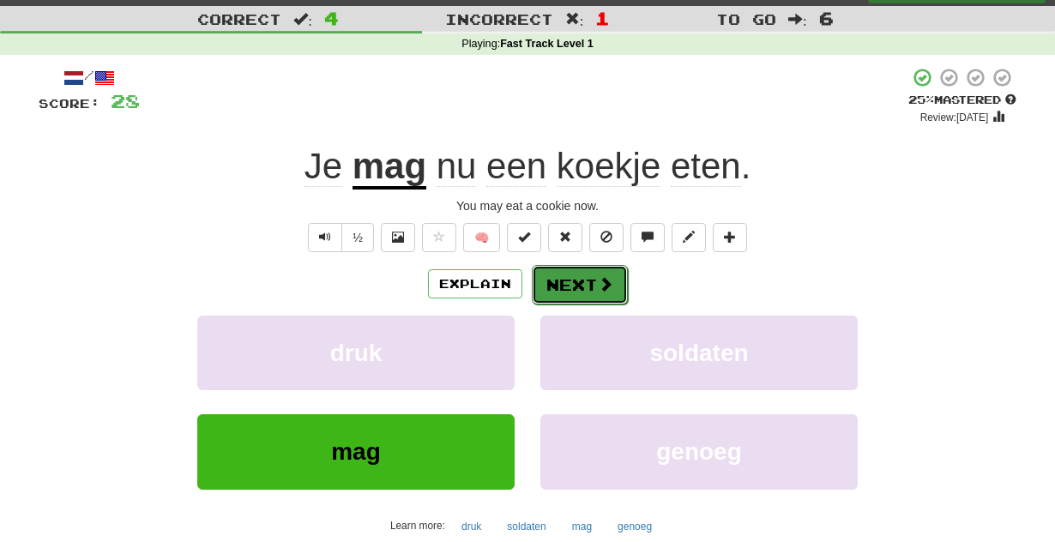
click at [607, 285] on span at bounding box center [605, 283] width 15 height 15
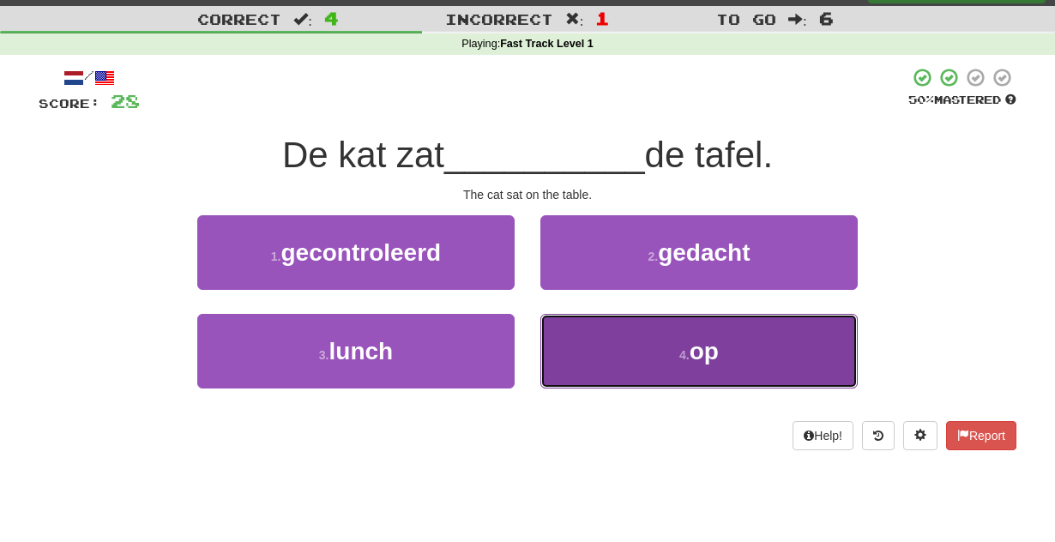
click at [601, 335] on button "4 . op" at bounding box center [698, 351] width 317 height 75
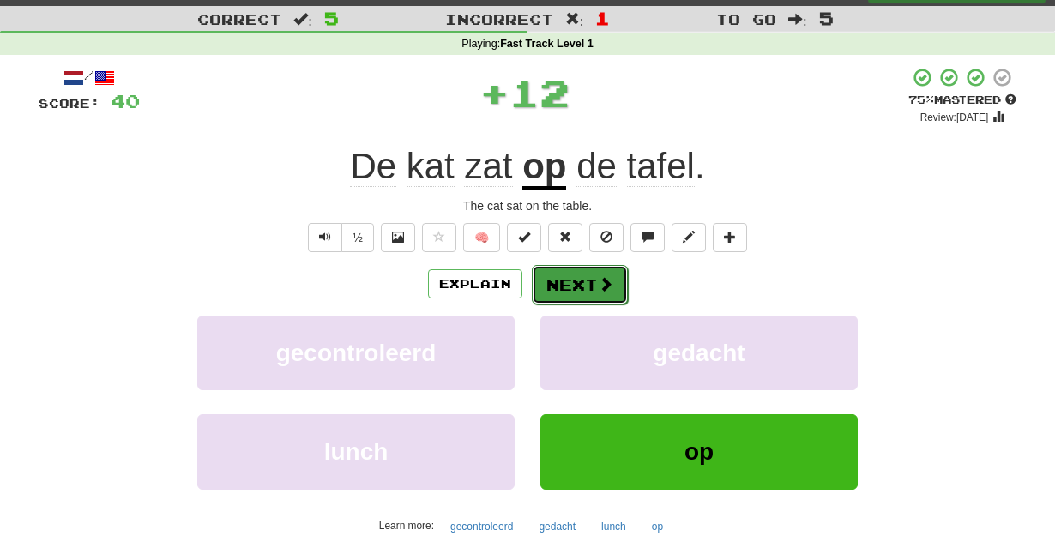
click at [575, 282] on button "Next" at bounding box center [580, 284] width 96 height 39
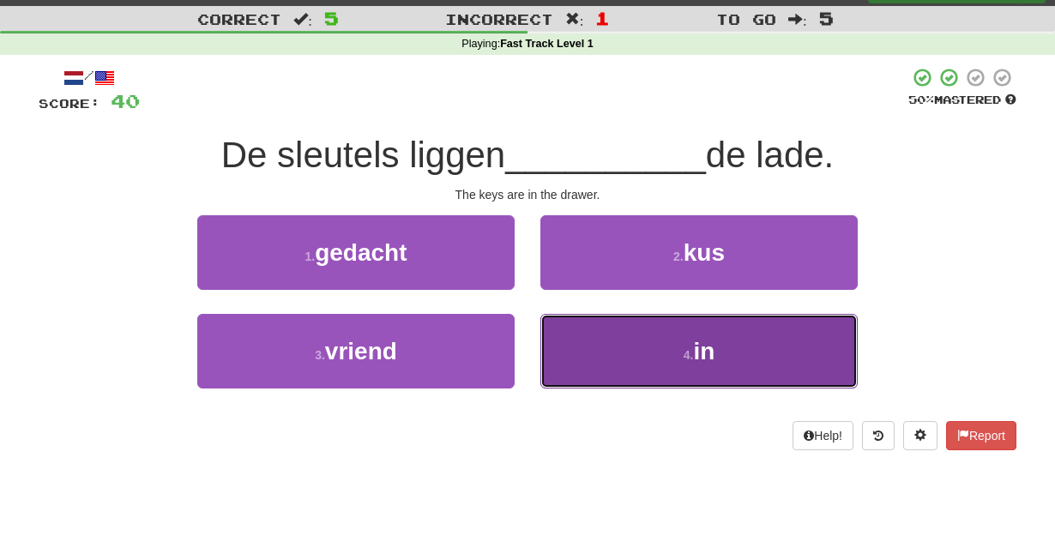
click at [574, 325] on button "4 . in" at bounding box center [698, 351] width 317 height 75
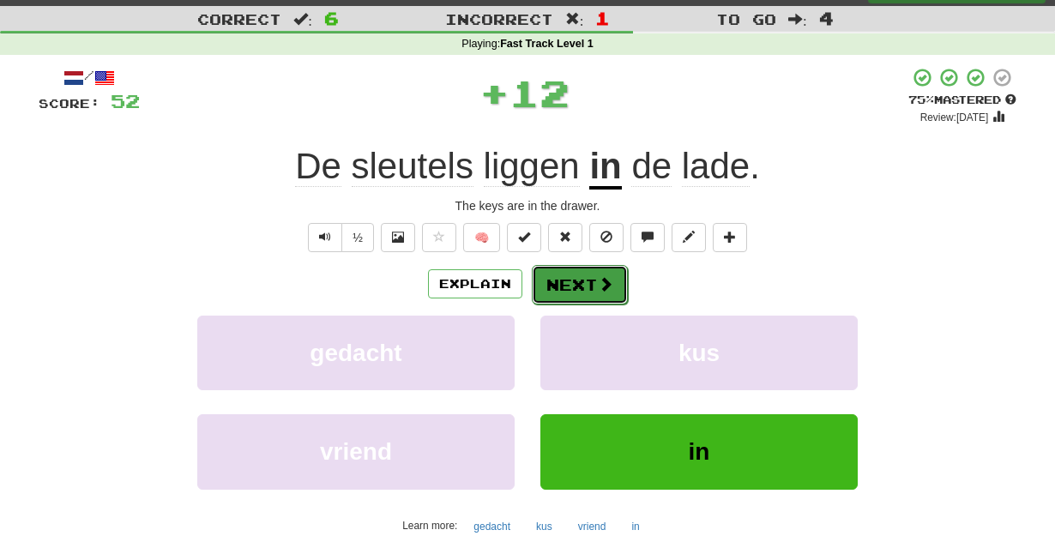
click at [589, 267] on button "Next" at bounding box center [580, 284] width 96 height 39
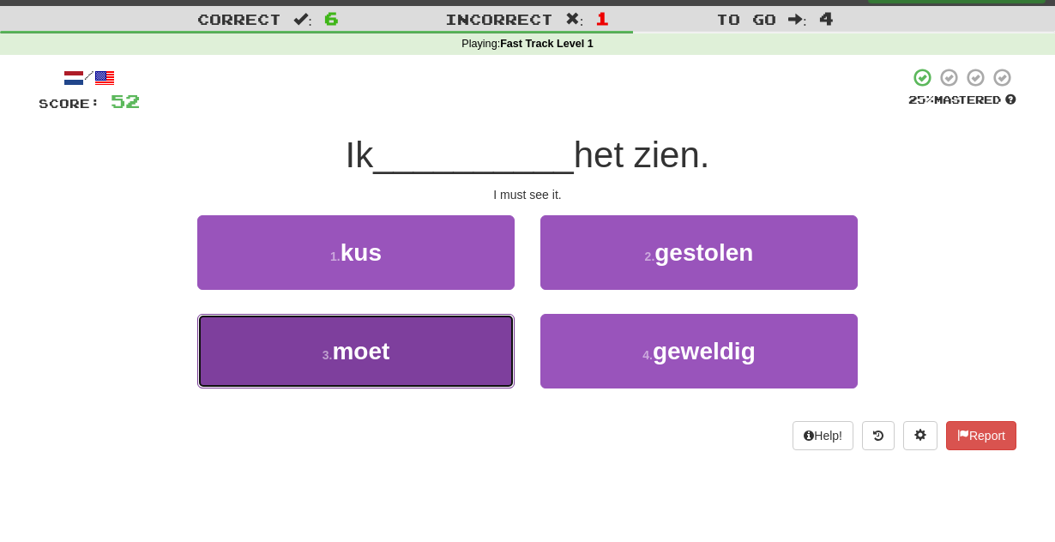
click at [511, 318] on button "3 . moet" at bounding box center [355, 351] width 317 height 75
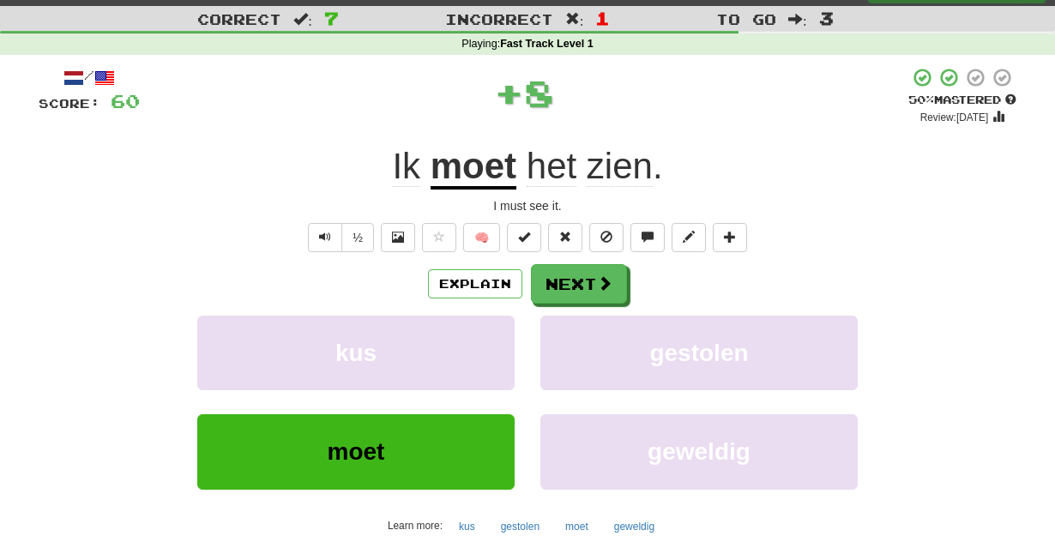
click at [615, 263] on div "/ Score: 60 + 8 50 % Mastered Review: 2025-09-26 Ik moet het zien . I must see …" at bounding box center [528, 322] width 978 height 510
click at [628, 302] on div "Explain Next" at bounding box center [528, 283] width 978 height 39
click at [577, 283] on button "Next" at bounding box center [580, 284] width 96 height 39
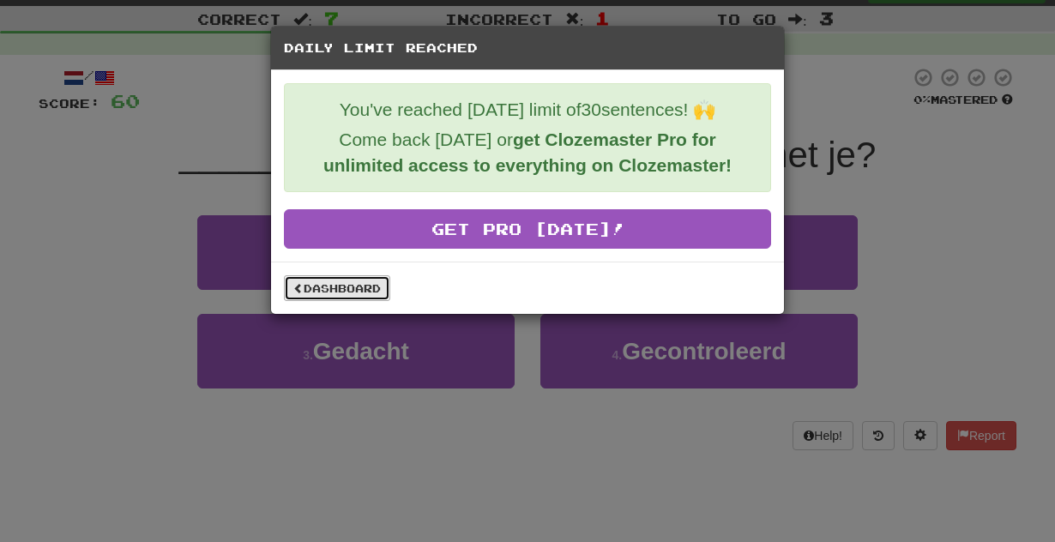
click at [351, 279] on link "Dashboard" at bounding box center [337, 288] width 106 height 26
